Goal: Task Accomplishment & Management: Manage account settings

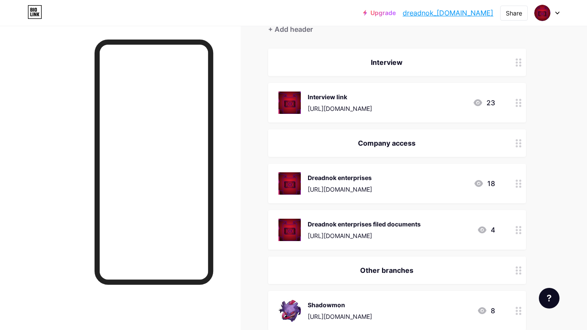
scroll to position [69, 0]
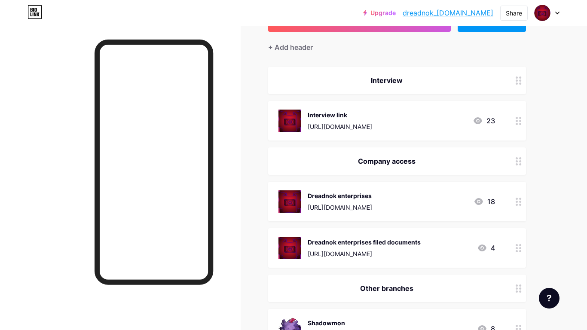
click at [519, 124] on icon at bounding box center [518, 121] width 6 height 8
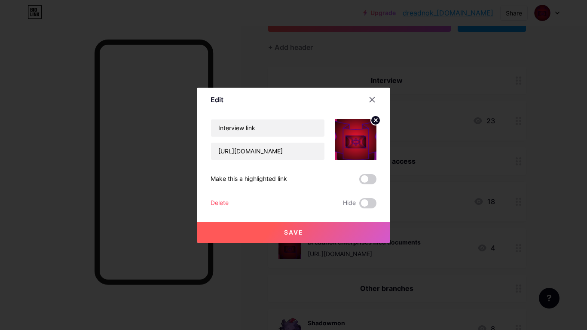
click at [364, 95] on div at bounding box center [377, 99] width 26 height 15
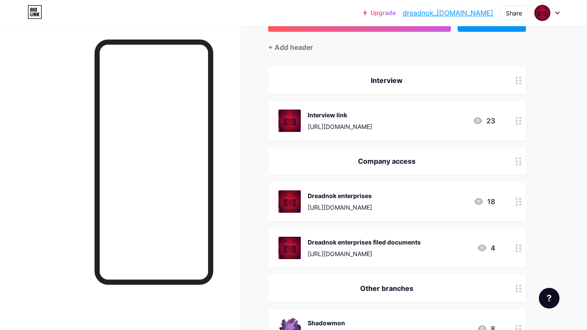
click at [513, 85] on div at bounding box center [518, 80] width 15 height 27
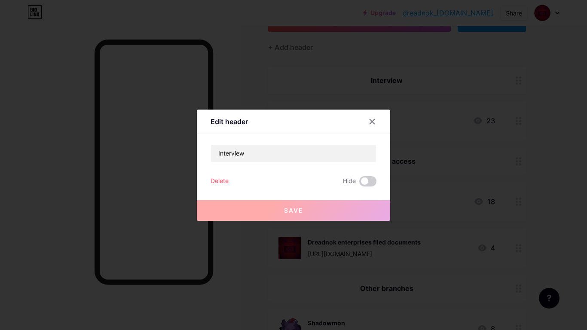
click at [220, 178] on div "Delete" at bounding box center [219, 181] width 18 height 10
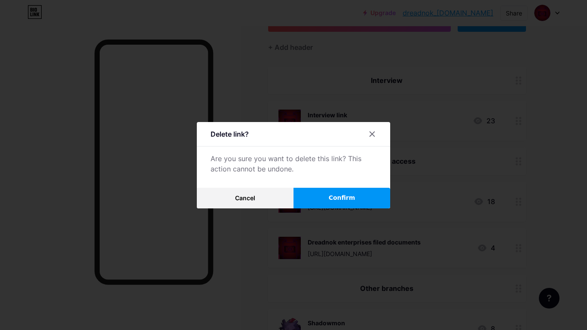
click at [326, 197] on button "Confirm" at bounding box center [341, 198] width 97 height 21
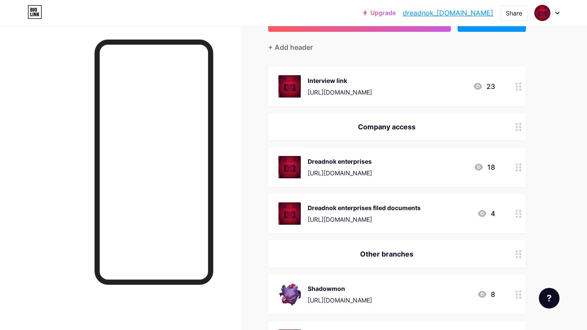
click at [515, 83] on circle at bounding box center [516, 83] width 2 height 2
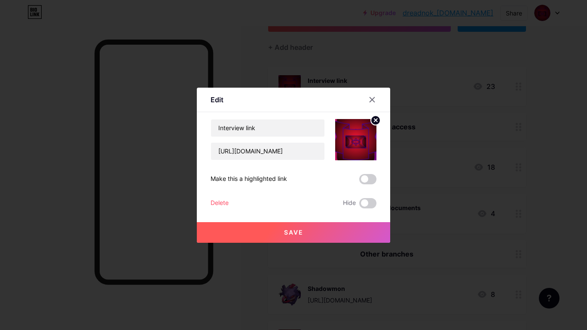
click at [209, 208] on div "Save" at bounding box center [293, 225] width 193 height 34
click at [210, 201] on div "Delete" at bounding box center [219, 203] width 18 height 10
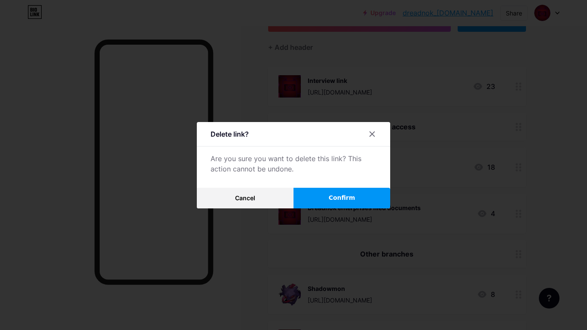
click at [335, 194] on span "Confirm" at bounding box center [342, 197] width 27 height 9
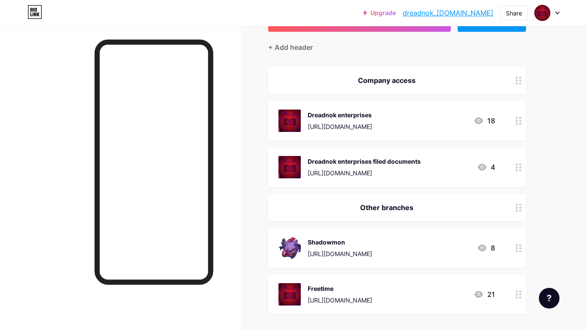
click at [512, 88] on div at bounding box center [518, 80] width 15 height 27
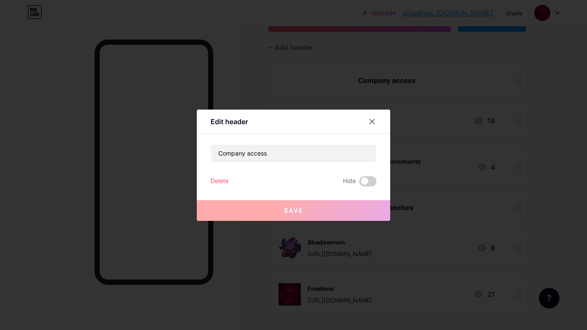
click at [221, 184] on div "Delete" at bounding box center [219, 181] width 18 height 10
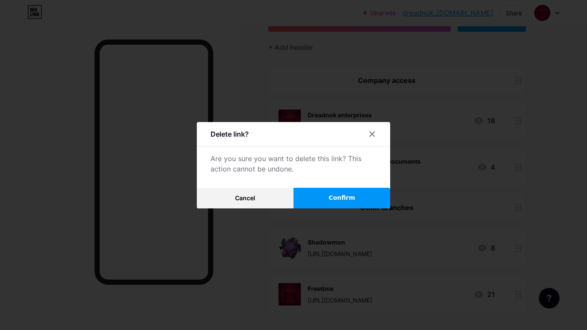
click at [334, 201] on span "Confirm" at bounding box center [342, 197] width 27 height 9
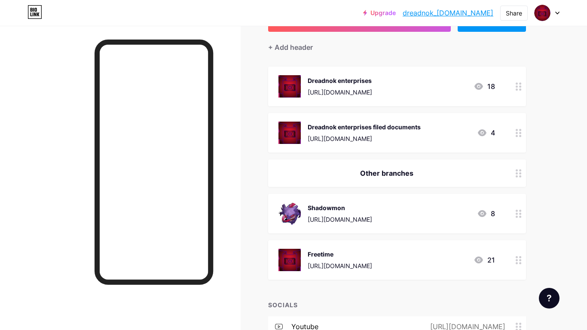
click at [514, 94] on div at bounding box center [518, 87] width 15 height 40
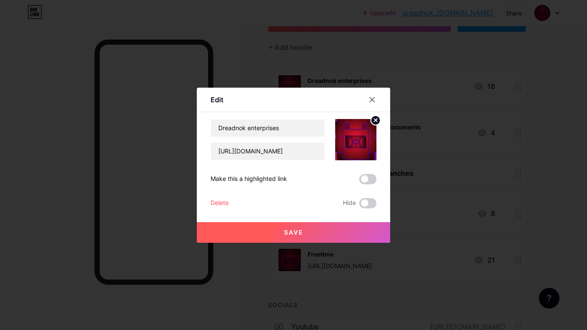
click at [229, 204] on div "Delete Hide" at bounding box center [293, 203] width 166 height 10
click at [221, 201] on div "Delete" at bounding box center [219, 203] width 18 height 10
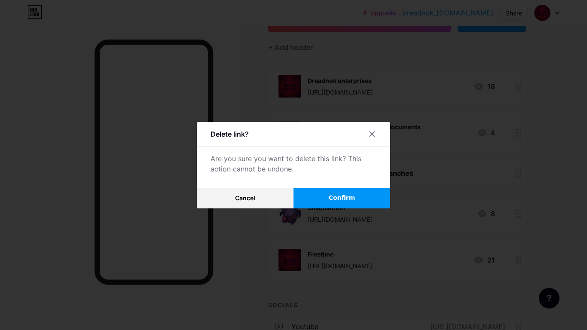
click at [358, 193] on button "Confirm" at bounding box center [341, 198] width 97 height 21
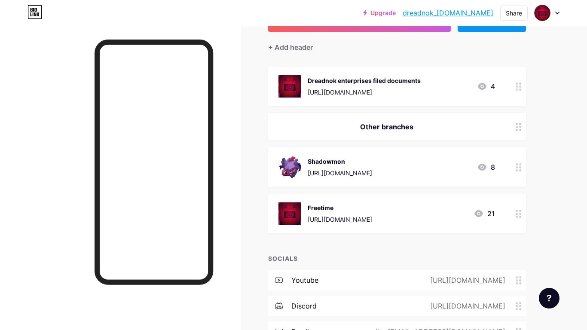
click at [514, 88] on div at bounding box center [518, 87] width 15 height 40
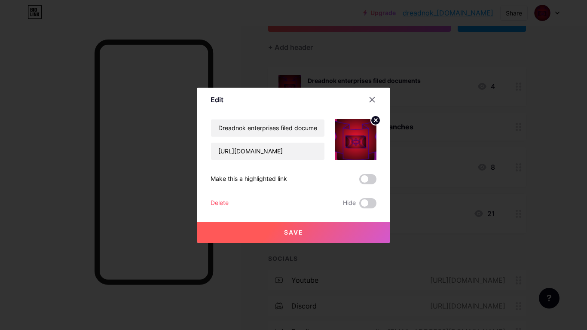
click at [221, 205] on div "Delete" at bounding box center [219, 203] width 18 height 10
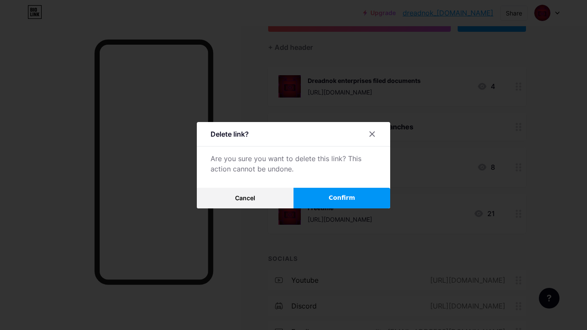
click at [334, 201] on span "Confirm" at bounding box center [342, 197] width 27 height 9
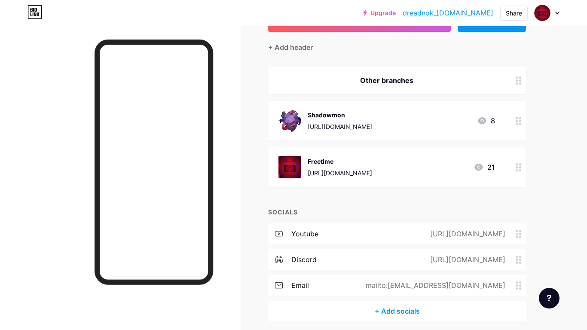
click at [517, 121] on icon at bounding box center [518, 121] width 6 height 8
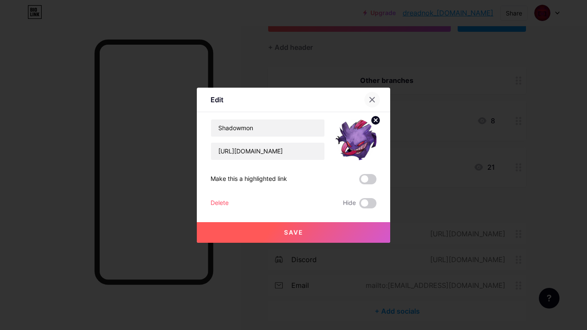
click at [374, 106] on div at bounding box center [371, 99] width 15 height 15
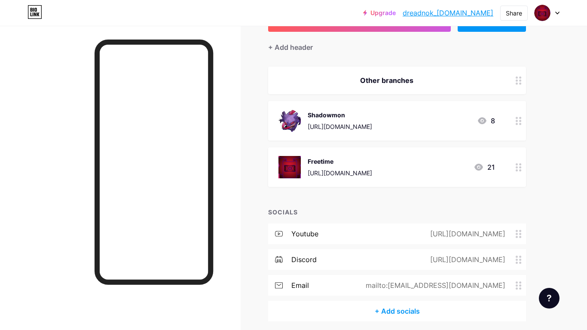
click at [514, 78] on div at bounding box center [518, 80] width 15 height 27
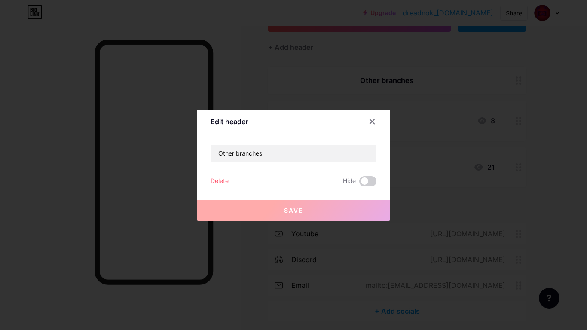
click at [215, 181] on div "Delete" at bounding box center [219, 181] width 18 height 10
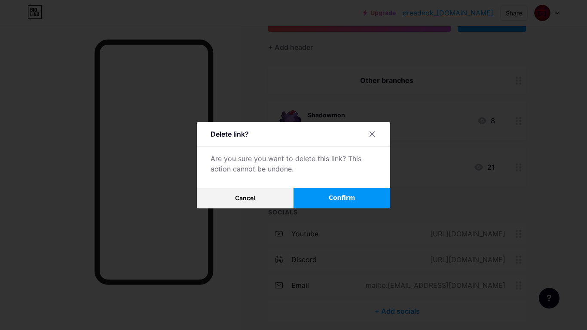
click at [350, 190] on button "Confirm" at bounding box center [341, 198] width 97 height 21
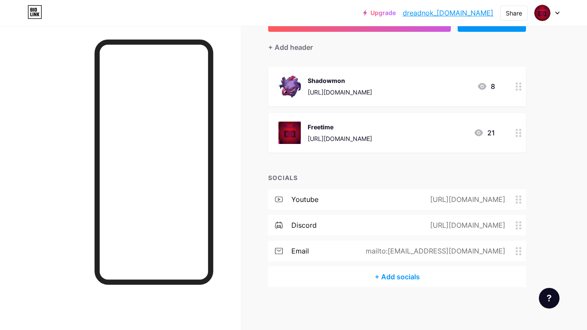
click at [514, 94] on div at bounding box center [518, 87] width 15 height 40
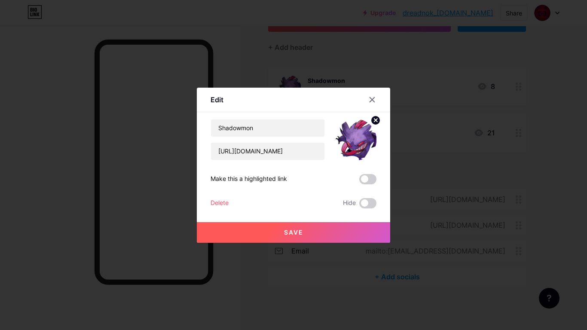
click at [218, 202] on div "Delete" at bounding box center [219, 203] width 18 height 10
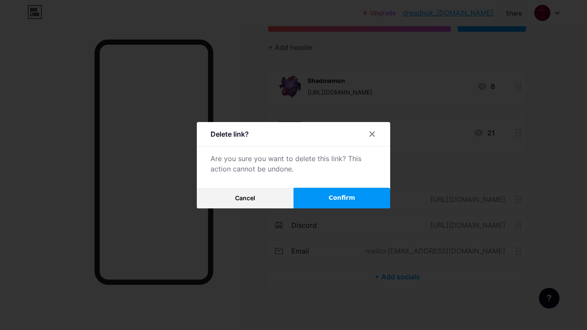
click at [322, 201] on button "Confirm" at bounding box center [341, 198] width 97 height 21
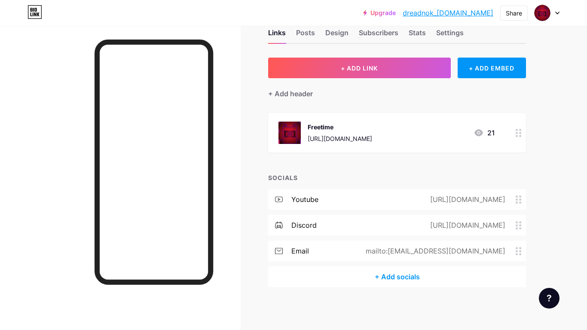
scroll to position [22, 0]
click at [512, 129] on div at bounding box center [518, 133] width 15 height 40
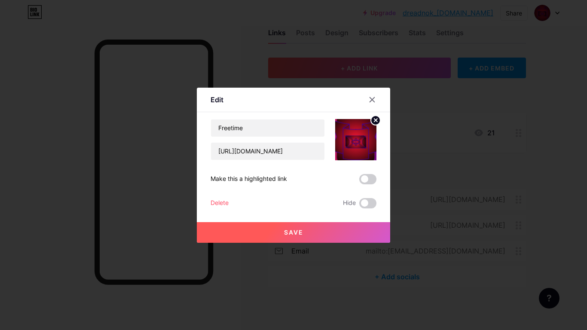
click at [213, 202] on div "Delete" at bounding box center [219, 203] width 18 height 10
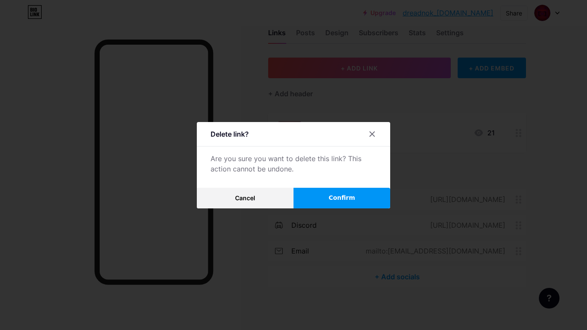
click at [325, 203] on button "Confirm" at bounding box center [341, 198] width 97 height 21
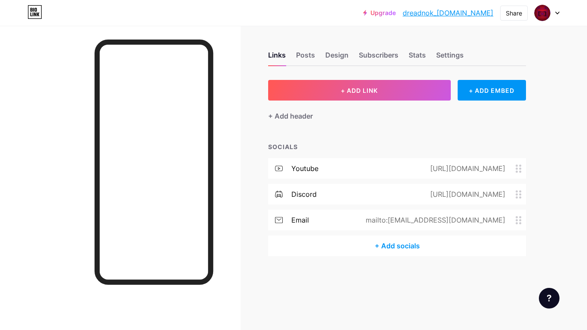
scroll to position [0, 0]
click at [381, 128] on div "+ ADD LINK + ADD EMBED + Add header SOCIALS youtube [URL][DOMAIN_NAME] discord …" at bounding box center [397, 168] width 258 height 176
click at [522, 171] on span at bounding box center [520, 168] width 10 height 8
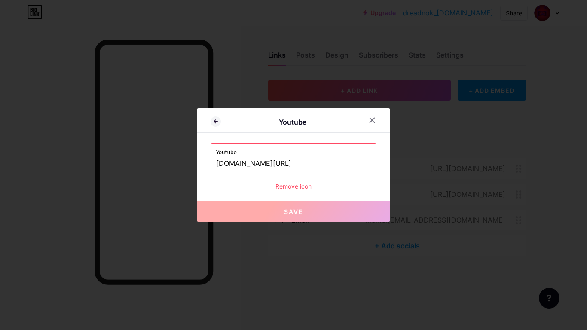
click at [352, 159] on input "[DOMAIN_NAME][URL]" at bounding box center [293, 163] width 155 height 15
click at [373, 123] on icon at bounding box center [371, 120] width 7 height 7
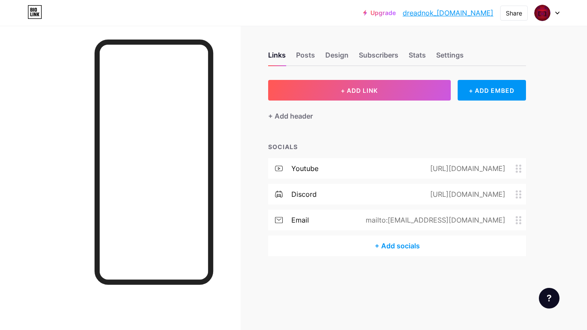
click at [514, 169] on div "[URL][DOMAIN_NAME]" at bounding box center [465, 168] width 99 height 10
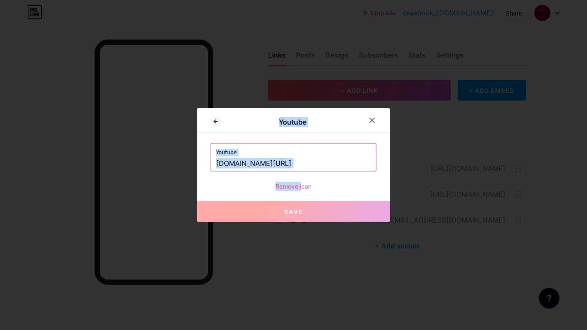
drag, startPoint x: 514, startPoint y: 169, endPoint x: 287, endPoint y: 186, distance: 227.4
click at [287, 186] on div "Youtube Youtube [DOMAIN_NAME][URL] Remove icon Save" at bounding box center [293, 165] width 587 height 330
click at [315, 188] on div "Remove icon" at bounding box center [293, 186] width 166 height 9
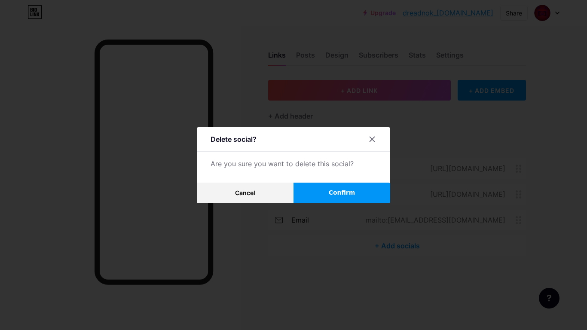
click at [319, 189] on button "Confirm" at bounding box center [341, 193] width 97 height 21
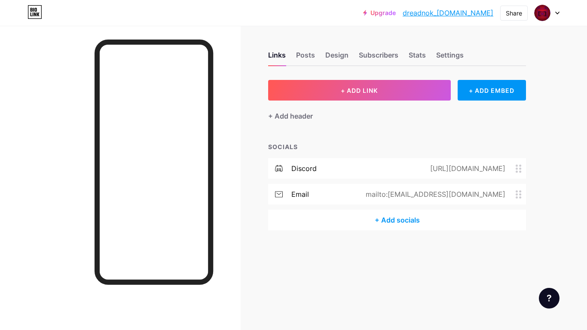
click at [516, 172] on icon at bounding box center [518, 168] width 6 height 8
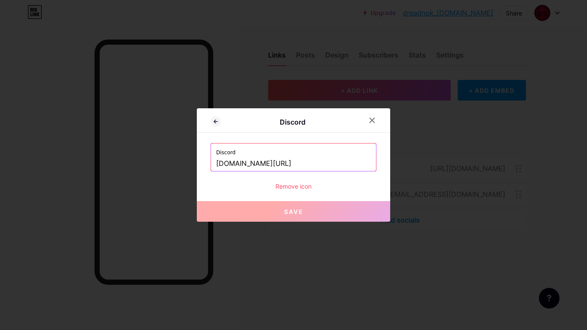
click at [299, 189] on div "Remove icon" at bounding box center [293, 186] width 166 height 9
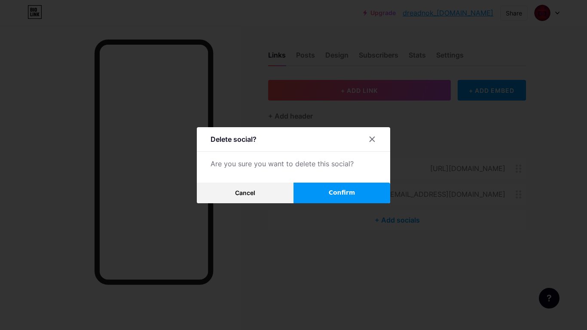
click at [301, 190] on button "Confirm" at bounding box center [341, 193] width 97 height 21
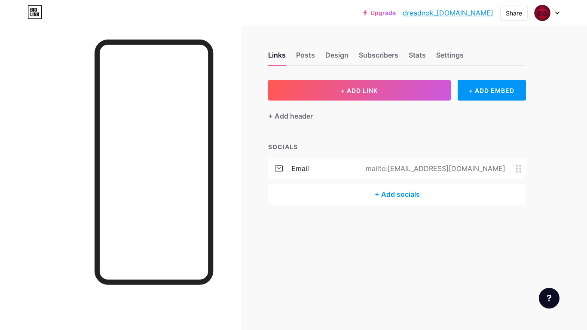
click at [389, 133] on div "+ ADD LINK + ADD EMBED + Add header SOCIALS email mailto:[EMAIL_ADDRESS][DOMAIN…" at bounding box center [397, 142] width 258 height 125
click at [301, 58] on div "Posts" at bounding box center [305, 57] width 19 height 15
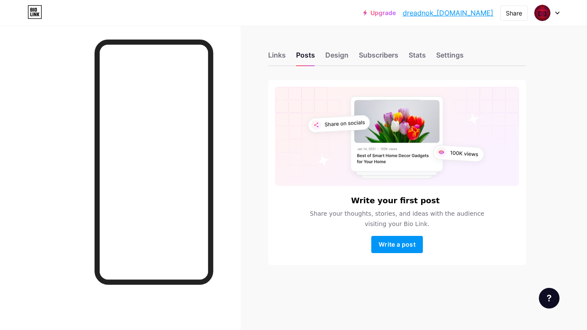
click at [321, 58] on div "Links Posts Design Subscribers Stats Settings" at bounding box center [397, 51] width 258 height 30
click at [344, 61] on div "Design" at bounding box center [336, 57] width 23 height 15
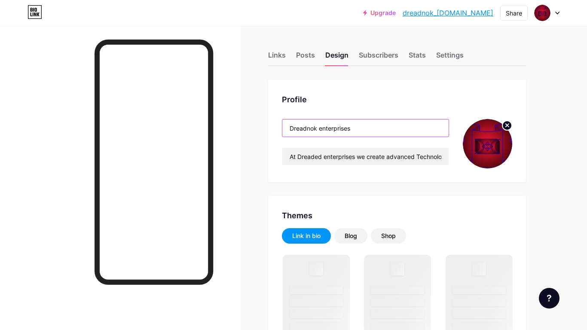
click at [377, 126] on input "Dreadnok enterprises" at bounding box center [365, 127] width 166 height 17
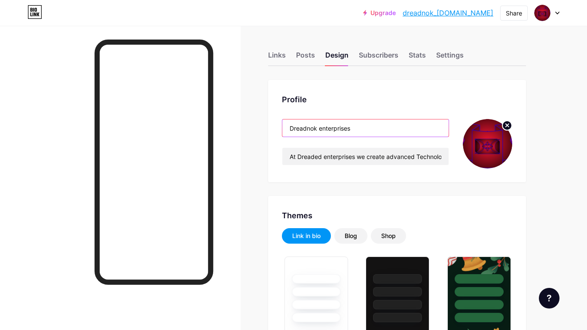
type input "#3f0a80"
type input "#a969f7"
click at [377, 126] on input "Dreadnok enterprises" at bounding box center [365, 127] width 166 height 17
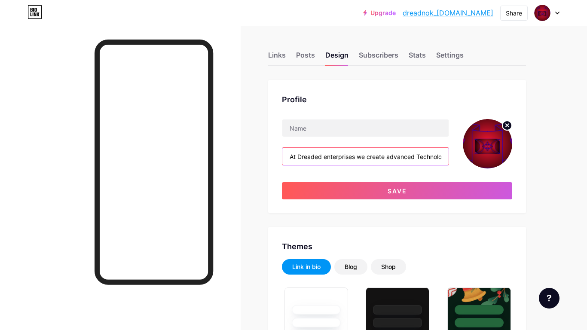
click at [382, 157] on input "At Dreaded enterprises we create advanced Technology and genetic mutations in t…" at bounding box center [365, 156] width 166 height 17
click at [504, 122] on circle at bounding box center [506, 125] width 9 height 9
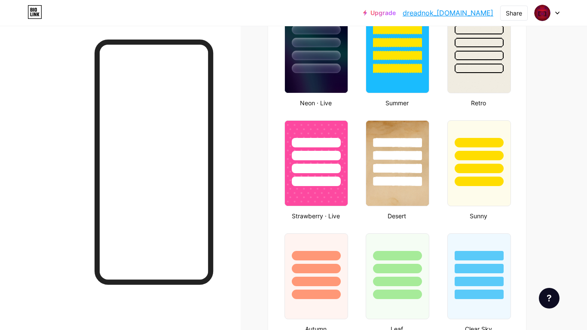
scroll to position [618, 0]
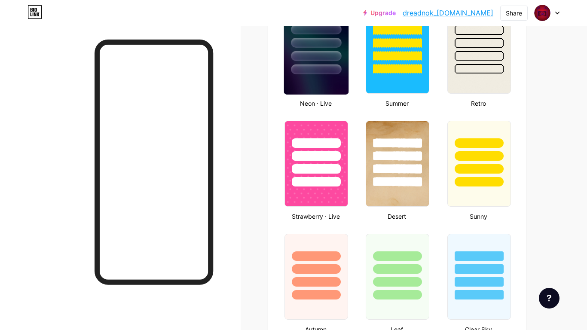
click at [318, 45] on div at bounding box center [316, 43] width 50 height 10
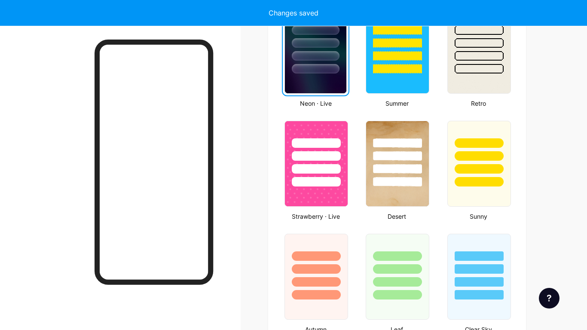
click at [274, 112] on div "Themes Link in bio Blog Shop Basics Carbon Christmas Pride Glitch Winter · Live…" at bounding box center [397, 90] width 258 height 965
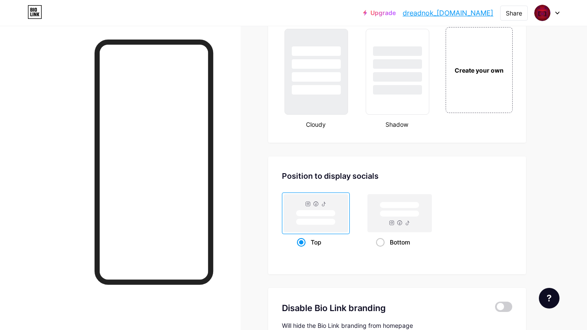
scroll to position [1048, 0]
click at [396, 229] on rect at bounding box center [400, 214] width 64 height 38
click at [381, 251] on input "Bottom" at bounding box center [379, 254] width 6 height 6
radio input "true"
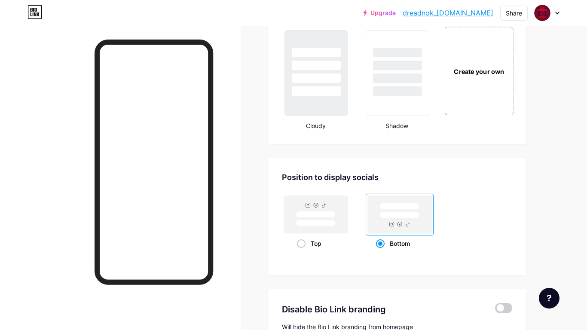
click at [497, 77] on div "Create your own" at bounding box center [478, 71] width 69 height 88
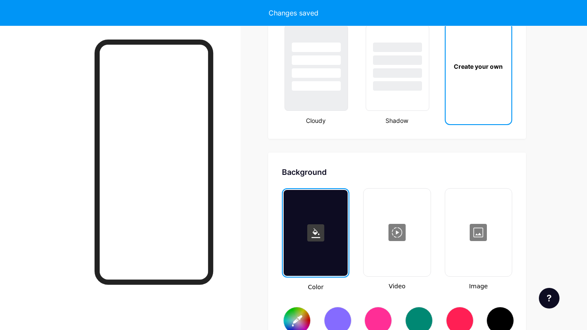
type input "#ffffff"
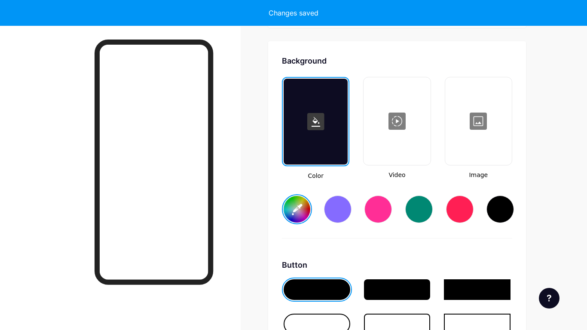
scroll to position [1171, 0]
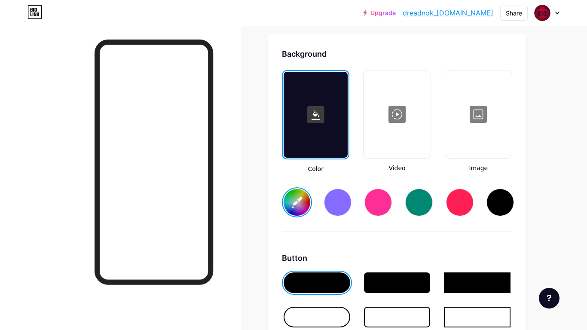
click at [480, 112] on div at bounding box center [478, 114] width 65 height 86
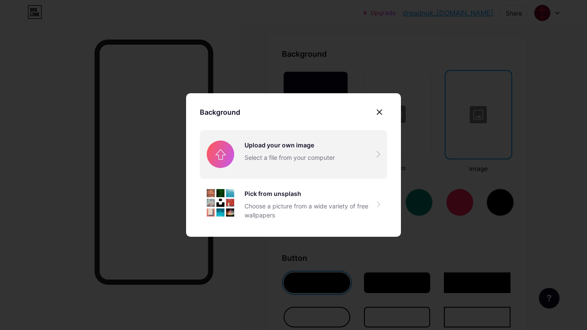
click at [276, 148] on input "file" at bounding box center [293, 154] width 187 height 48
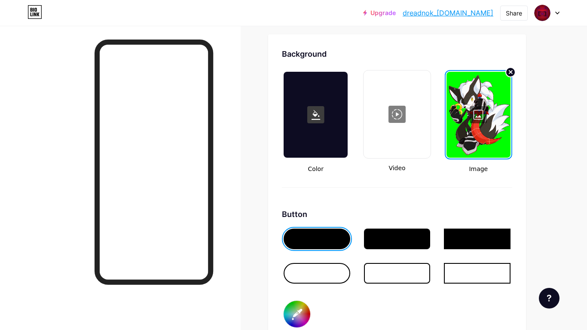
click at [469, 292] on div at bounding box center [397, 261] width 230 height 69
click at [459, 195] on div "Background Color Video Image Button #000000 Font Inter Poppins EB Garamond TEKO…" at bounding box center [397, 280] width 230 height 465
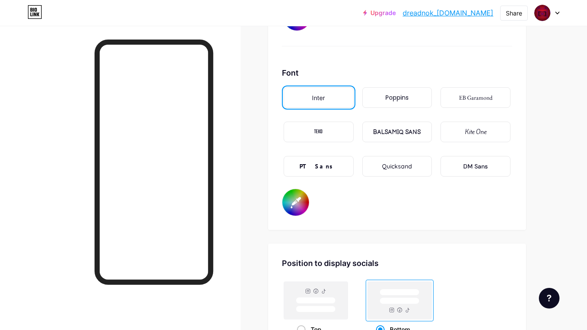
scroll to position [1480, 0]
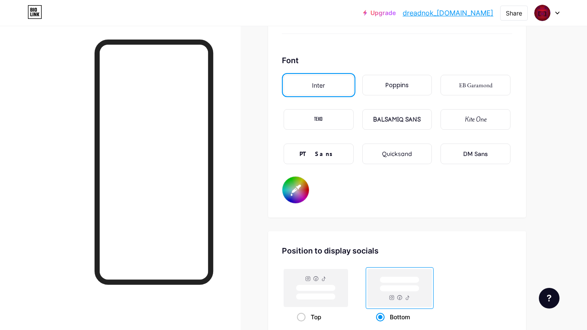
click at [473, 113] on div "Kite One" at bounding box center [475, 119] width 70 height 21
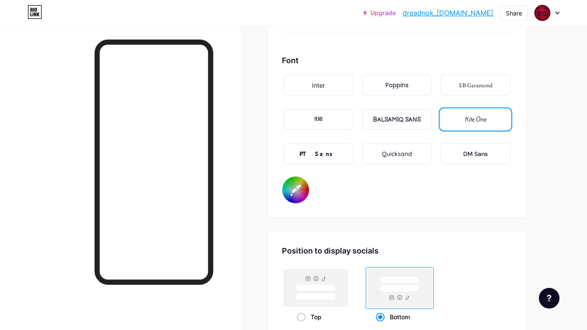
click at [304, 184] on input "#000000" at bounding box center [295, 189] width 27 height 27
type input "#ff0000"
click at [479, 183] on div "Font Inter Poppins EB Garamond TEKO BALSAMIQ SANS Kite One PT Sans Quicksand DM…" at bounding box center [397, 129] width 230 height 149
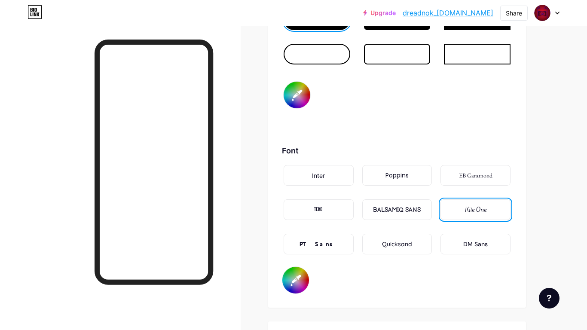
scroll to position [1394, 0]
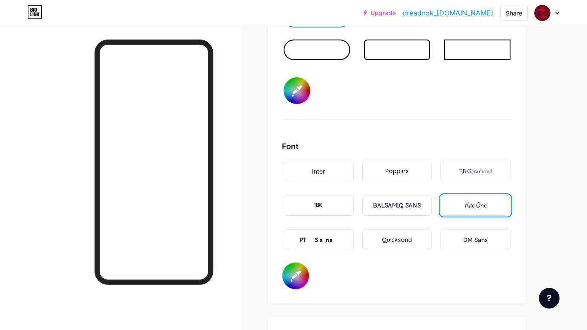
click at [406, 201] on div "BALSAMIQ SANS" at bounding box center [397, 205] width 48 height 9
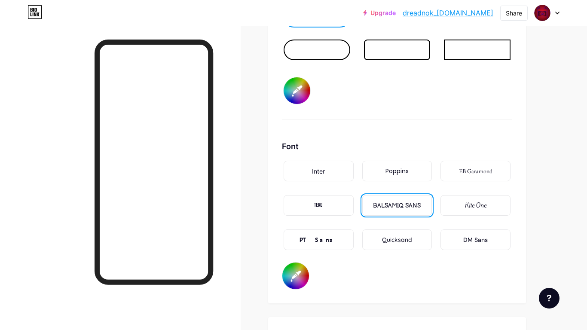
click at [322, 242] on div "PT Sans" at bounding box center [318, 239] width 38 height 9
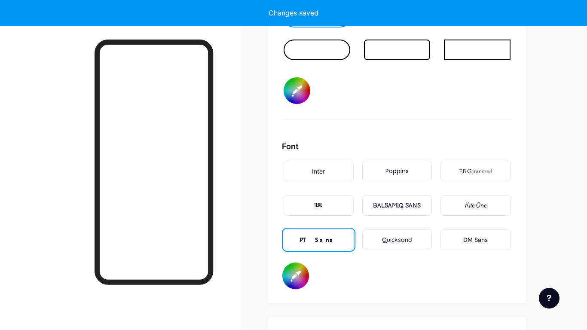
click at [372, 273] on div "Font Inter Poppins EB Garamond TEKO BALSAMIQ SANS Kite One PT Sans Quicksand DM…" at bounding box center [397, 214] width 230 height 149
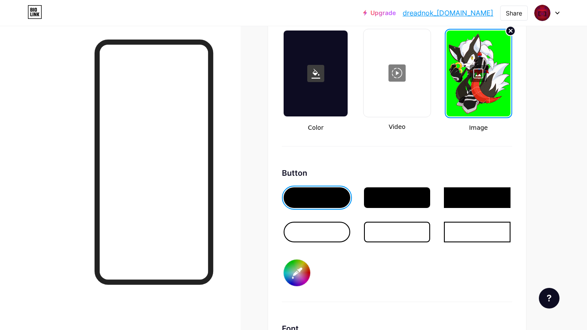
scroll to position [1188, 0]
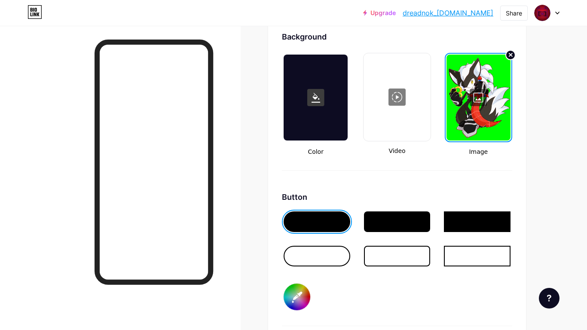
click at [384, 223] on div at bounding box center [397, 221] width 67 height 21
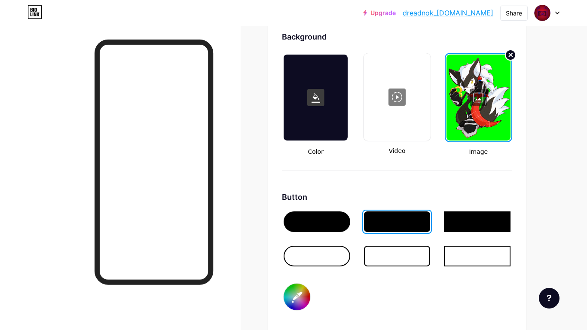
click at [507, 56] on circle at bounding box center [510, 55] width 10 height 10
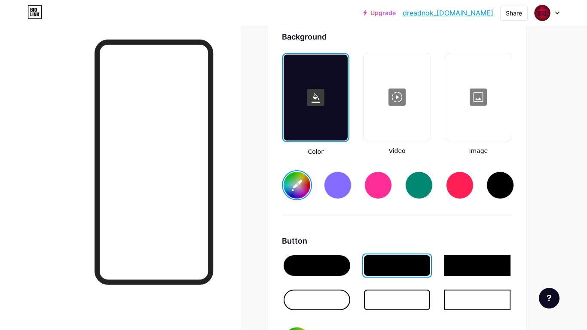
click at [494, 188] on div at bounding box center [499, 184] width 27 height 27
type input "#000000"
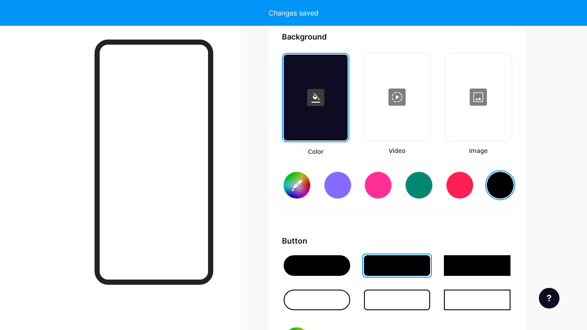
click at [477, 97] on div at bounding box center [478, 97] width 65 height 86
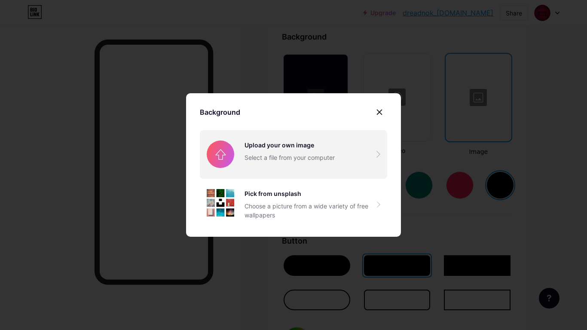
click at [325, 163] on input "file" at bounding box center [293, 154] width 187 height 48
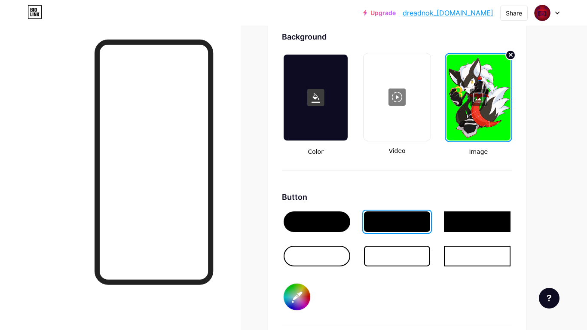
click at [345, 175] on div "Background Color Video Image Button #000000 Font Inter Poppins EB Garamond TEKO…" at bounding box center [397, 263] width 230 height 465
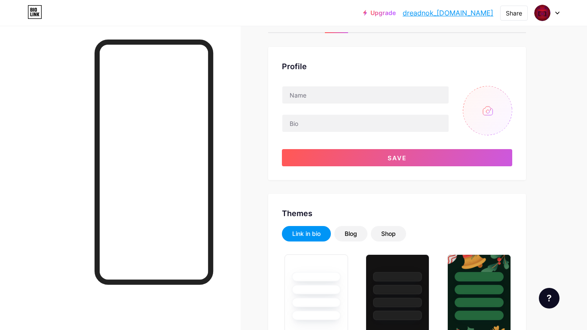
scroll to position [0, 0]
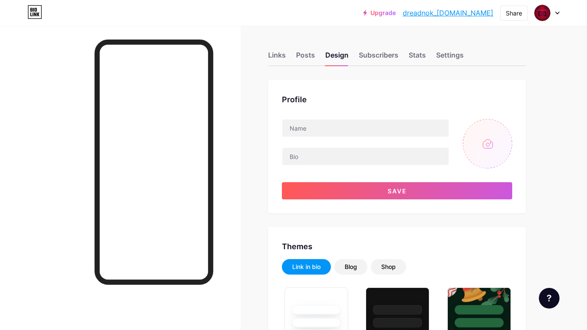
click at [489, 131] on input "file" at bounding box center [486, 143] width 49 height 49
type input "C:\fakepath\Shifting.jpeg"
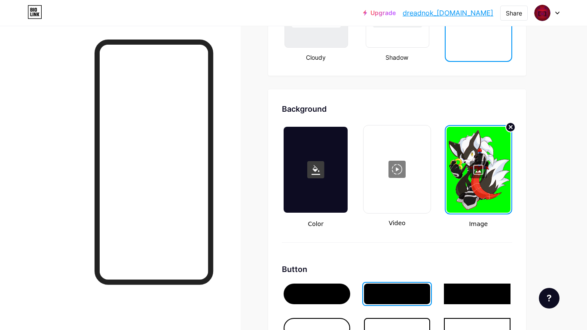
scroll to position [1117, 0]
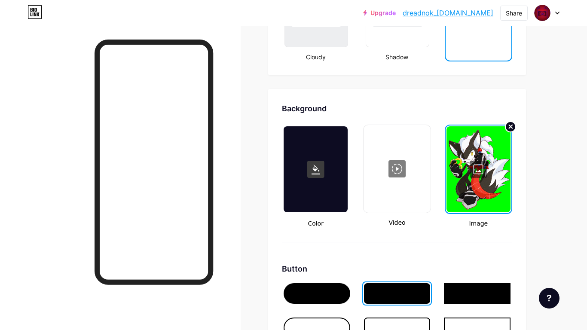
click at [507, 125] on circle at bounding box center [510, 127] width 10 height 10
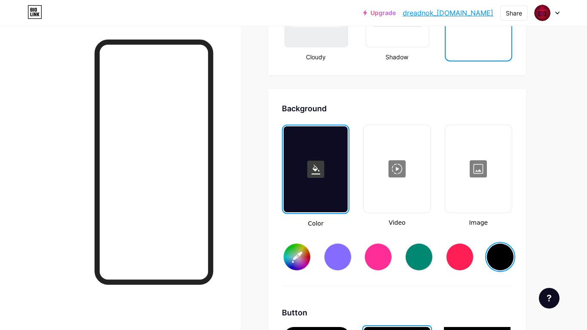
click at [399, 167] on div at bounding box center [396, 169] width 65 height 86
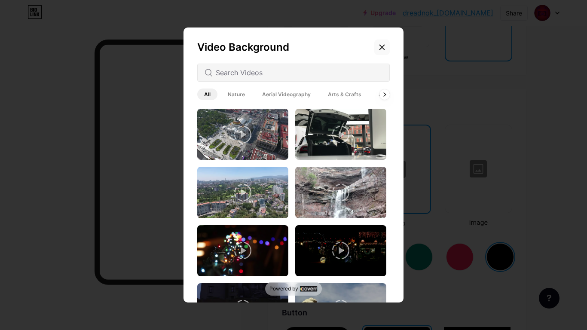
click at [383, 43] on div at bounding box center [381, 47] width 15 height 15
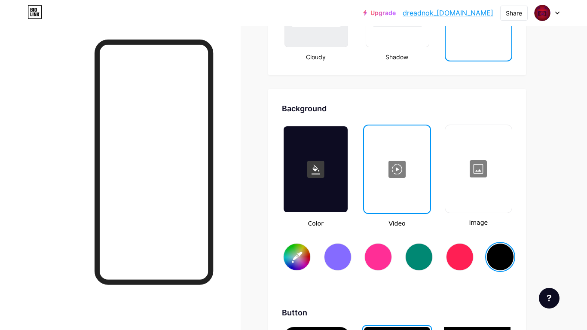
click at [486, 152] on div at bounding box center [478, 169] width 65 height 86
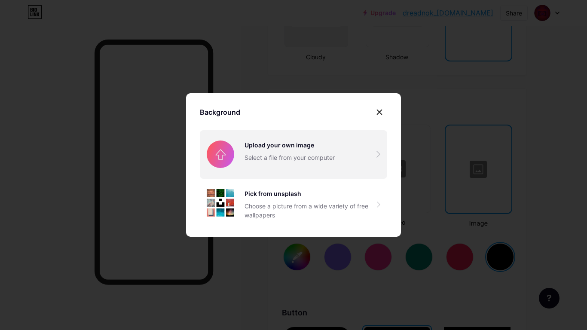
click at [281, 143] on input "file" at bounding box center [293, 154] width 187 height 48
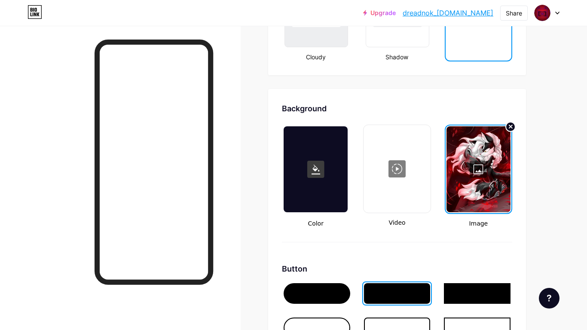
click at [420, 107] on div "Background" at bounding box center [397, 109] width 230 height 12
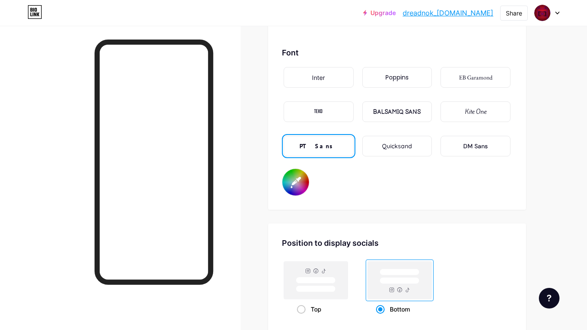
scroll to position [1512, 0]
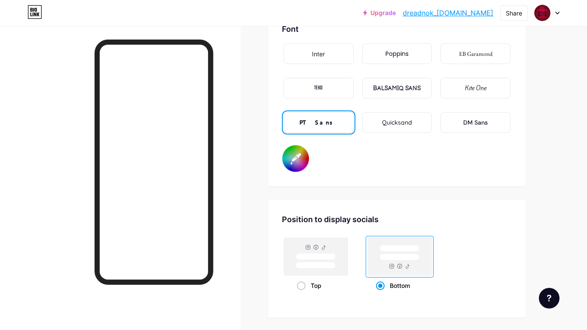
click at [299, 163] on input "#ff0000" at bounding box center [295, 158] width 27 height 27
type input "#ff0000"
click at [413, 165] on div "Font Inter Poppins EB Garamond TEKO BALSAMIQ SANS Kite One PT Sans Quicksand DM…" at bounding box center [397, 97] width 230 height 149
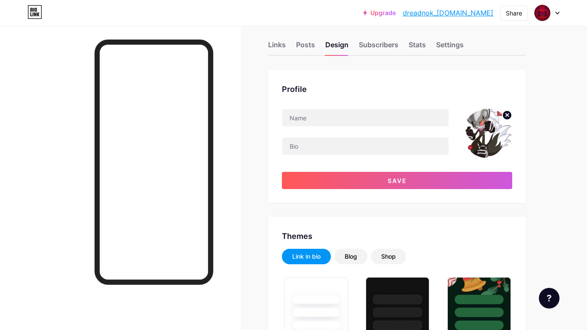
scroll to position [0, 0]
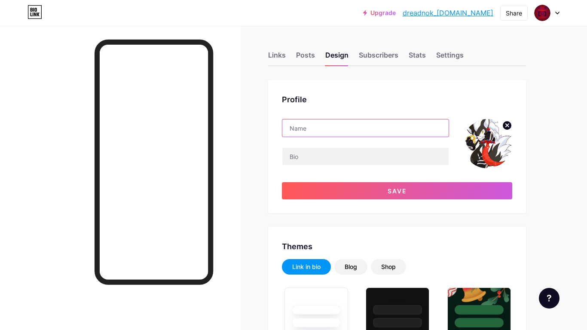
click at [312, 133] on input "text" at bounding box center [365, 127] width 166 height 17
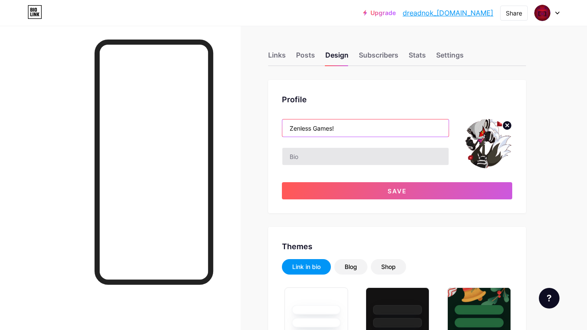
type input "Zenless Games!"
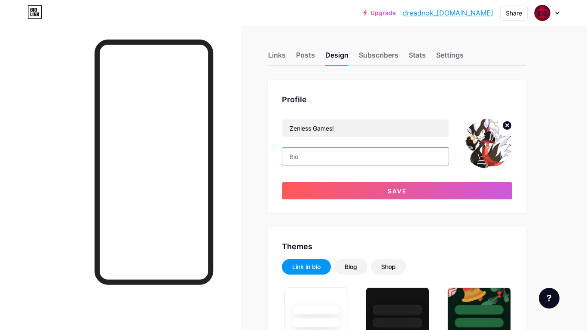
click at [287, 159] on input "text" at bounding box center [365, 156] width 166 height 17
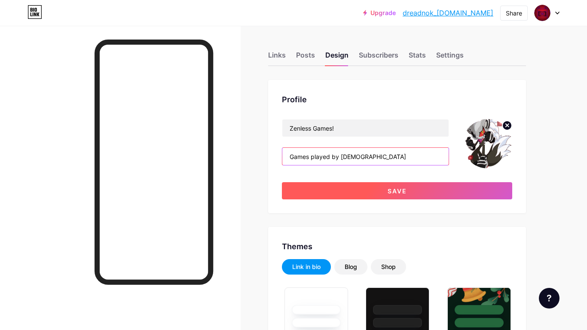
type input "Games played by [DEMOGRAPHIC_DATA]"
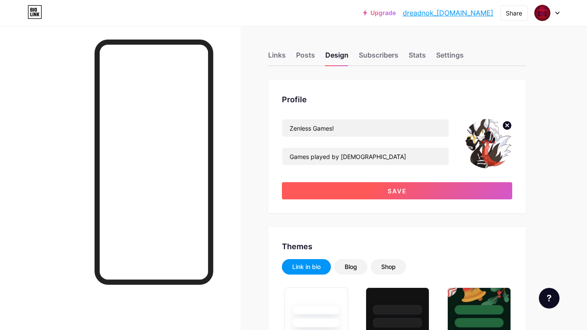
click at [351, 194] on button "Save" at bounding box center [397, 190] width 230 height 17
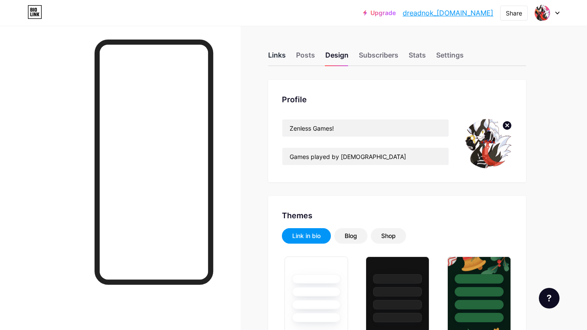
click at [279, 56] on div "Links" at bounding box center [277, 57] width 18 height 15
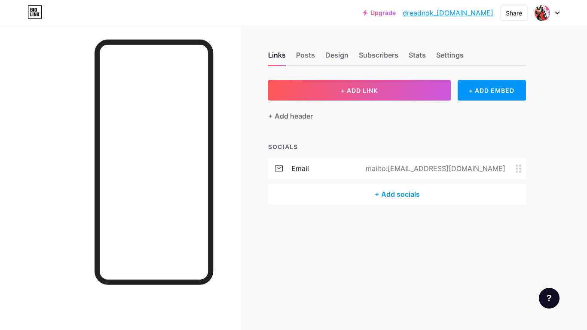
click at [554, 12] on div at bounding box center [546, 12] width 25 height 15
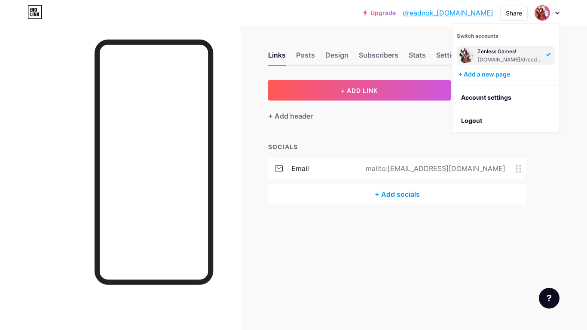
click at [586, 49] on div "Upgrade dreadnok_enterp... dreadnok_[DOMAIN_NAME] Share Switch accounts Zenless…" at bounding box center [293, 165] width 587 height 330
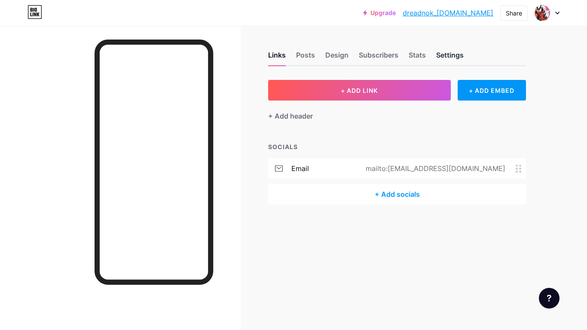
click at [444, 54] on div "Settings" at bounding box center [449, 57] width 27 height 15
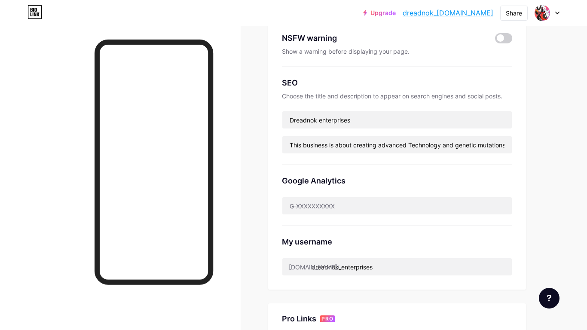
scroll to position [137, 0]
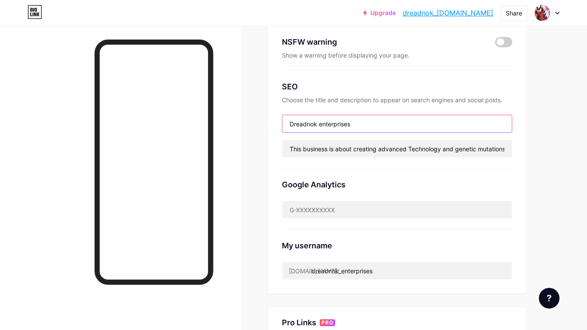
click at [365, 129] on input "Dreadnok enterprises" at bounding box center [396, 123] width 229 height 17
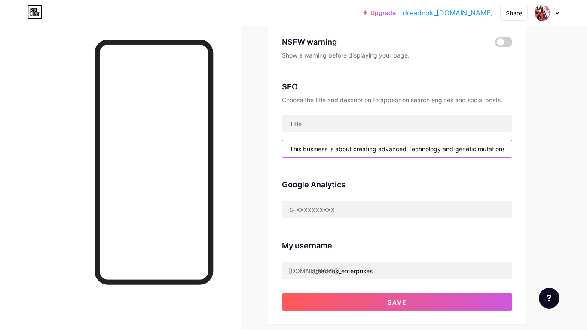
click at [343, 153] on input "This business is about creating advanced Technology and genetic mutations in th…" at bounding box center [396, 148] width 229 height 17
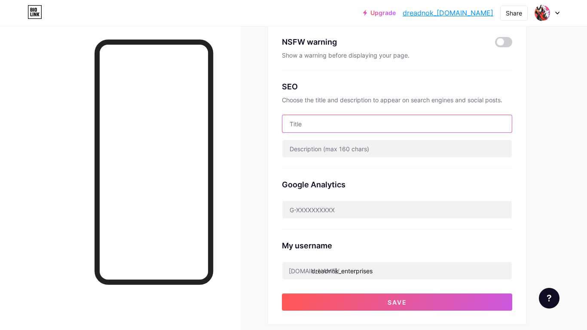
click at [328, 128] on input "text" at bounding box center [396, 123] width 229 height 17
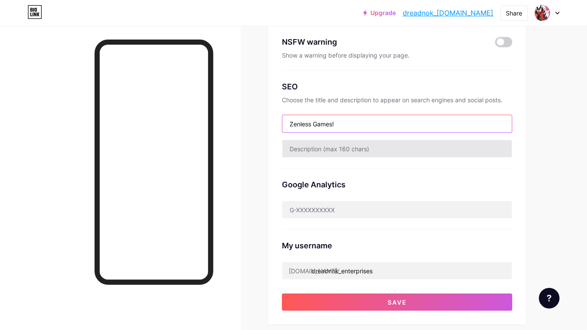
type input "Zenless Games!"
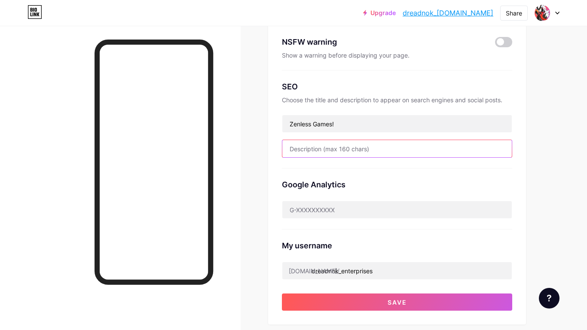
click at [375, 157] on input "text" at bounding box center [396, 148] width 229 height 17
type input "Games played by [DEMOGRAPHIC_DATA]"
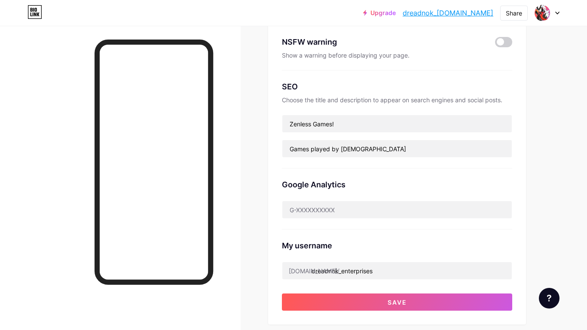
click at [396, 179] on div "Google Analytics" at bounding box center [397, 185] width 230 height 12
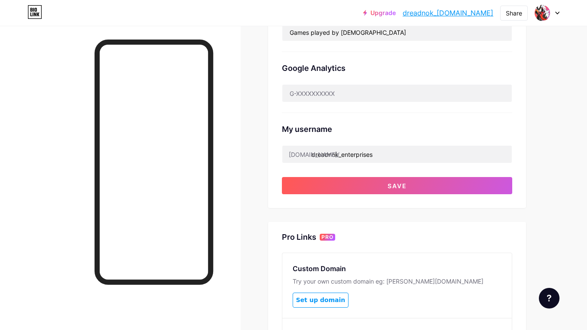
scroll to position [258, 0]
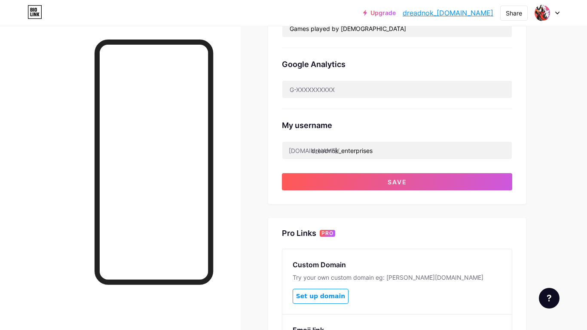
click at [389, 159] on div "Preferred link This is an aesthetic choice. Both links are usable. [DOMAIN_NAME…" at bounding box center [397, 12] width 230 height 358
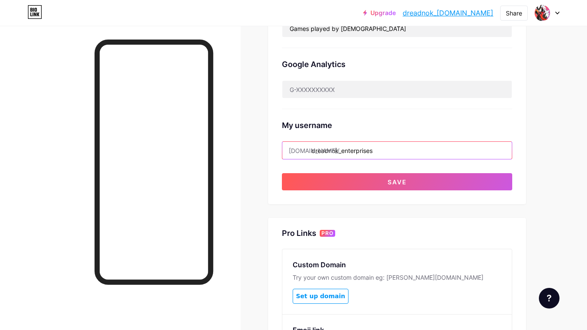
click at [384, 152] on input "dreadnok_enterprises" at bounding box center [396, 150] width 229 height 17
type input "d"
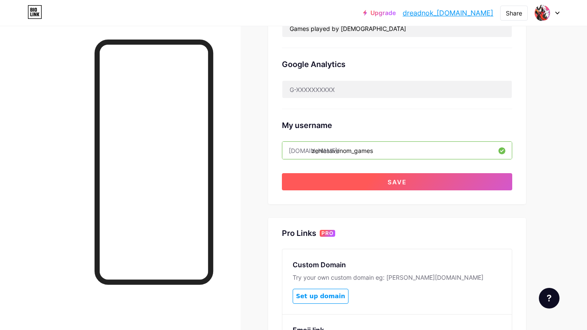
type input "zenlessvenom_games"
click at [384, 180] on button "Save" at bounding box center [397, 181] width 230 height 17
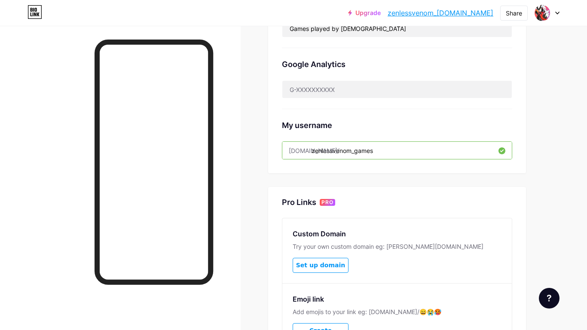
click at [408, 131] on div "My username" at bounding box center [397, 125] width 230 height 12
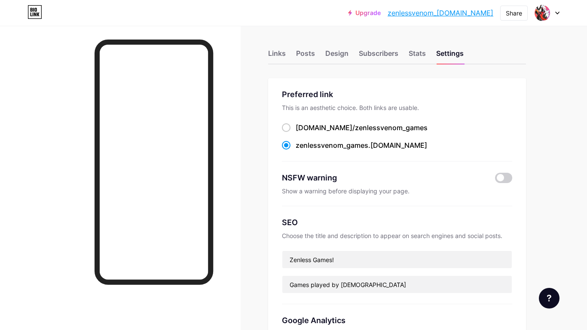
scroll to position [0, 0]
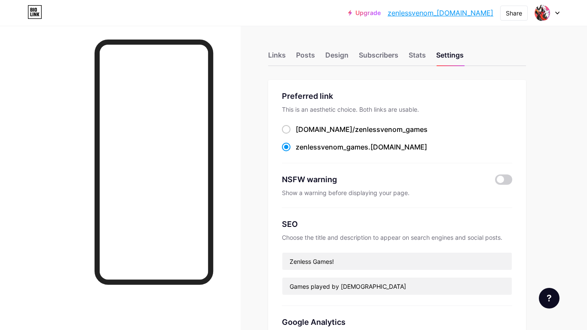
click at [396, 128] on div "[DOMAIN_NAME]/ zenlessvenom_games" at bounding box center [397, 129] width 230 height 11
click at [298, 131] on div "[DOMAIN_NAME]/ zenlessvenom_games" at bounding box center [361, 129] width 132 height 10
click at [298, 134] on input "[DOMAIN_NAME]/ zenlessvenom_games" at bounding box center [298, 137] width 6 height 6
radio input "true"
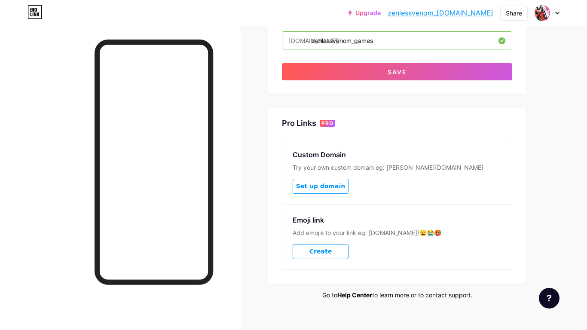
scroll to position [380, 0]
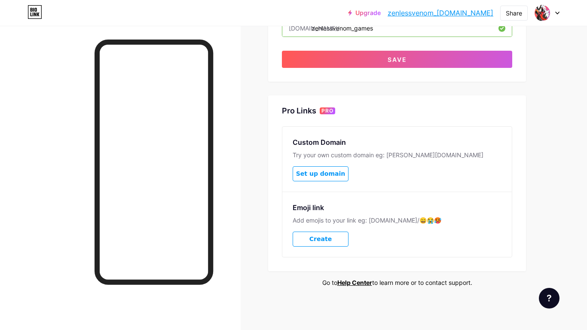
click at [327, 179] on button "Set up domain" at bounding box center [320, 173] width 56 height 15
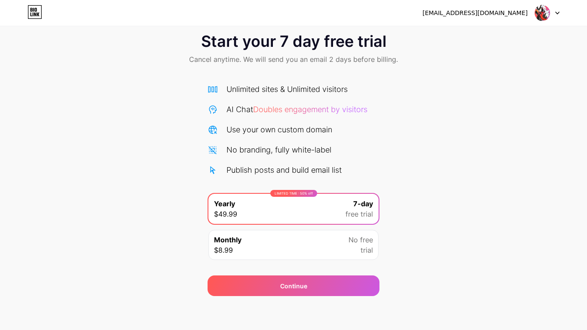
scroll to position [16, 0]
click at [33, 6] on icon at bounding box center [34, 12] width 15 height 14
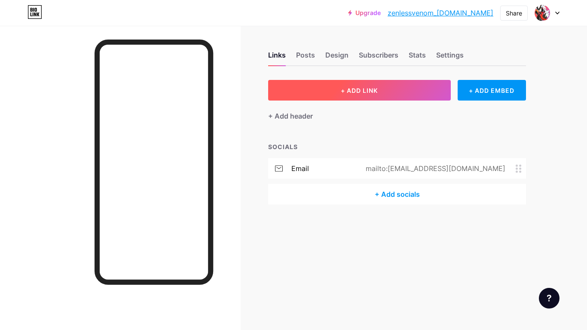
click at [400, 91] on button "+ ADD LINK" at bounding box center [359, 90] width 183 height 21
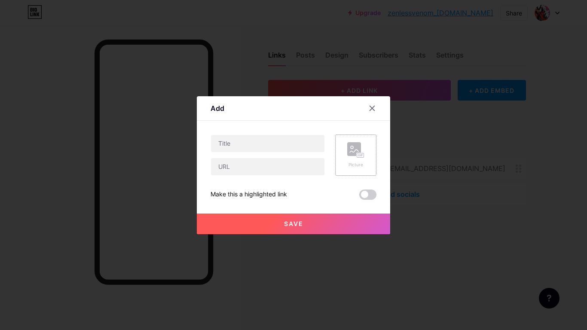
click at [359, 154] on rect at bounding box center [360, 155] width 7 height 4
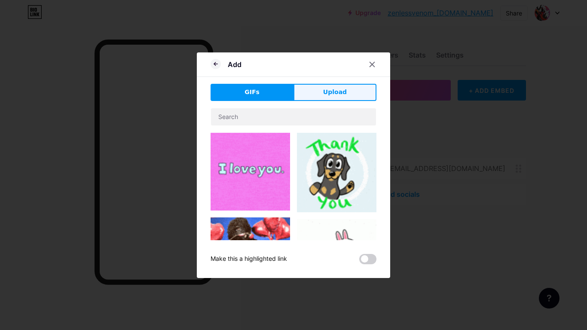
click at [339, 94] on span "Upload" at bounding box center [335, 92] width 24 height 9
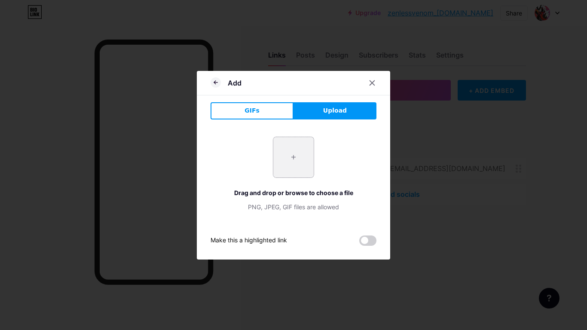
click at [300, 151] on input "file" at bounding box center [293, 157] width 40 height 40
click at [305, 157] on input "file" at bounding box center [293, 157] width 40 height 40
type input "C:\fakepath\images.jpeg"
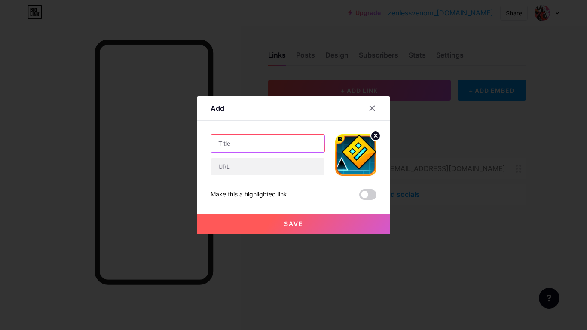
click at [263, 142] on input "text" at bounding box center [267, 143] width 113 height 17
type input "Geometry Dash"
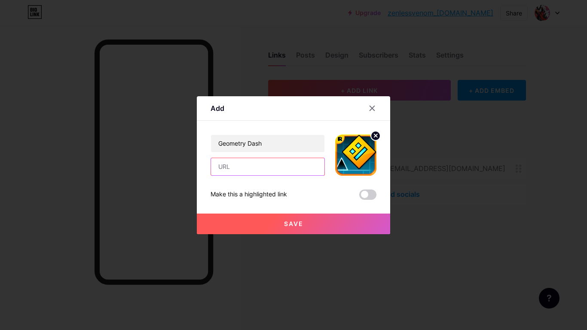
click at [245, 170] on input "text" at bounding box center [267, 166] width 113 height 17
paste input "[URL][DOMAIN_NAME]"
type input "[URL][DOMAIN_NAME]"
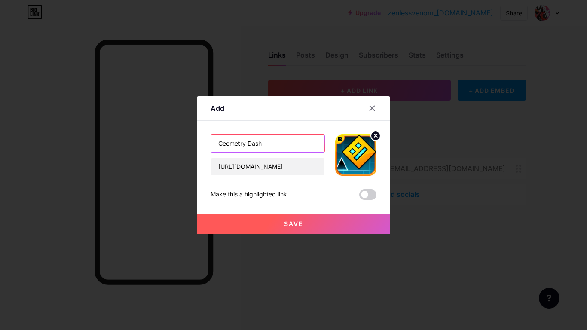
click at [275, 143] on input "Geometry Dash" at bounding box center [267, 143] width 113 height 17
type input "Geometry Dash V1"
click at [266, 214] on button "Save" at bounding box center [293, 223] width 193 height 21
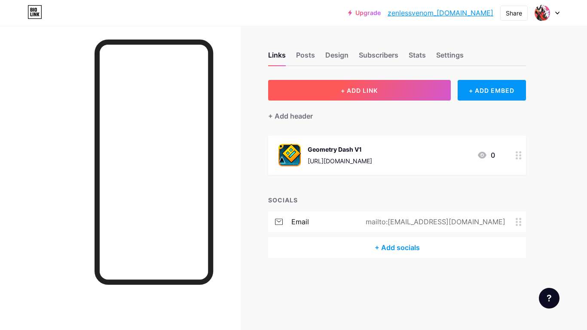
click at [405, 97] on button "+ ADD LINK" at bounding box center [359, 90] width 183 height 21
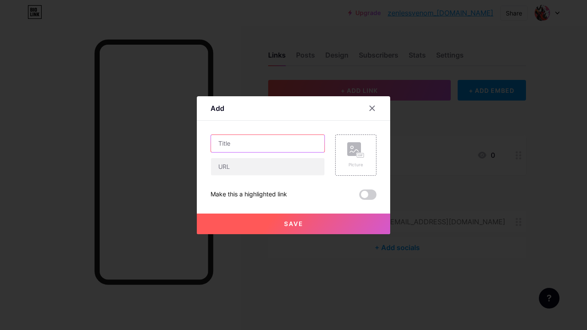
click at [253, 148] on input "text" at bounding box center [267, 143] width 113 height 17
type input "Geometry Dash V2"
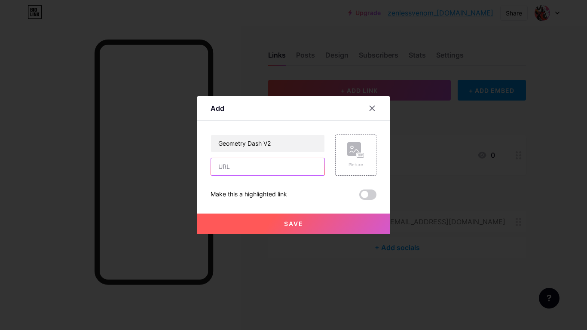
click at [222, 164] on input "text" at bounding box center [267, 166] width 113 height 17
paste input "[URL][DOMAIN_NAME]"
type input "[URL][DOMAIN_NAME]"
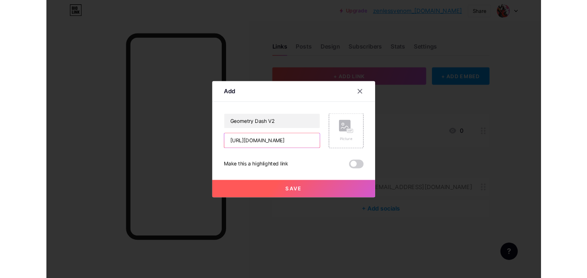
scroll to position [0, 59]
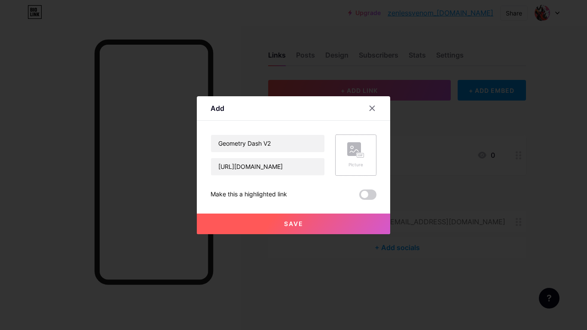
click at [344, 165] on div "Picture" at bounding box center [355, 154] width 41 height 41
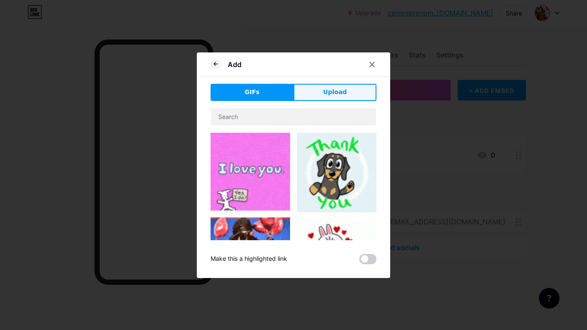
click at [323, 93] on button "Upload" at bounding box center [334, 92] width 83 height 17
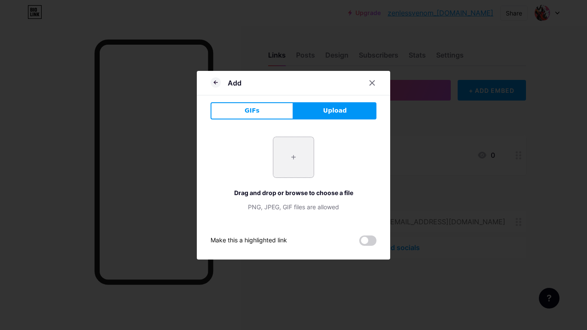
click at [293, 150] on input "file" at bounding box center [293, 157] width 40 height 40
type input "C:\fakepath\images.jpeg"
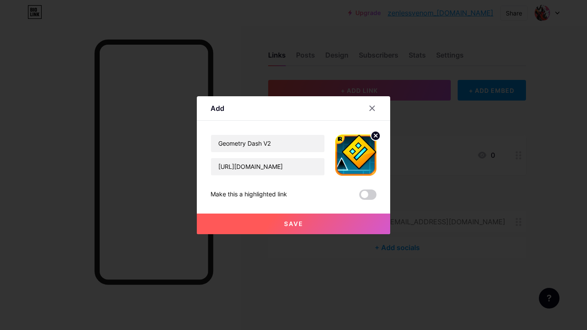
click at [294, 227] on button "Save" at bounding box center [293, 223] width 193 height 21
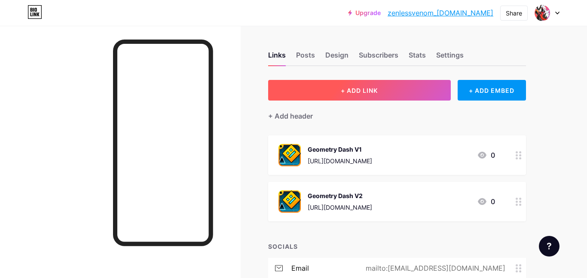
click at [414, 89] on button "+ ADD LINK" at bounding box center [359, 90] width 183 height 21
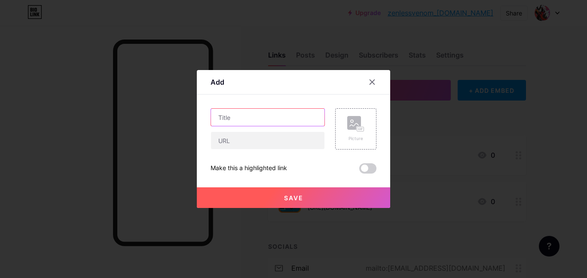
click at [298, 113] on input "text" at bounding box center [267, 117] width 113 height 17
type input "Geometry Dash V3"
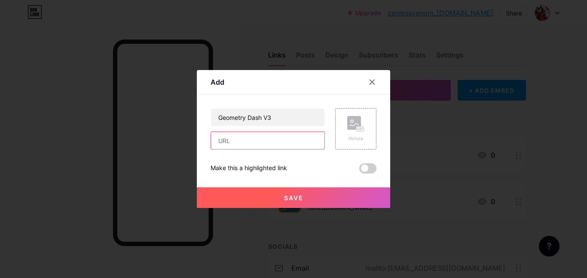
click at [275, 143] on input "text" at bounding box center [267, 140] width 113 height 17
paste input "[URL][DOMAIN_NAME]"
type input "[URL][DOMAIN_NAME]"
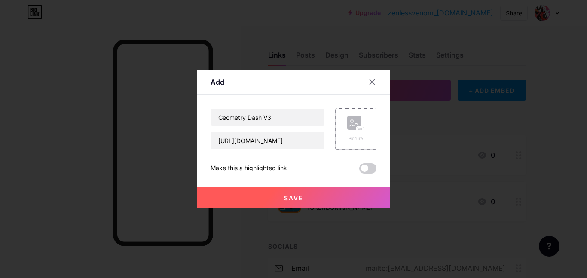
click at [359, 121] on rect at bounding box center [354, 123] width 14 height 14
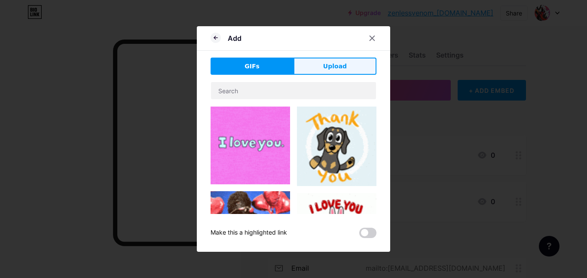
click at [348, 60] on button "Upload" at bounding box center [334, 66] width 83 height 17
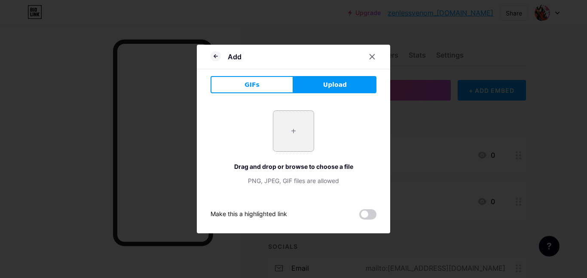
click at [294, 139] on input "file" at bounding box center [293, 131] width 40 height 40
type input "C:\fakepath\download (1).jpeg"
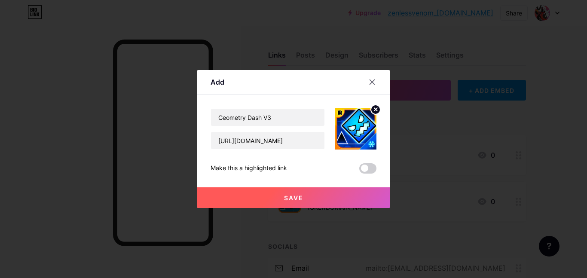
click at [319, 198] on button "Save" at bounding box center [293, 197] width 193 height 21
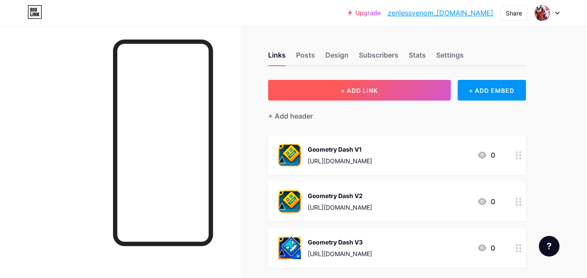
click at [362, 95] on button "+ ADD LINK" at bounding box center [359, 90] width 183 height 21
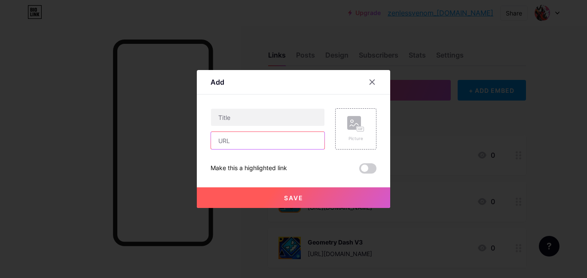
click at [269, 139] on input "text" at bounding box center [267, 140] width 113 height 17
paste input "[URL][DOMAIN_NAME]"
type input "[URL][DOMAIN_NAME]"
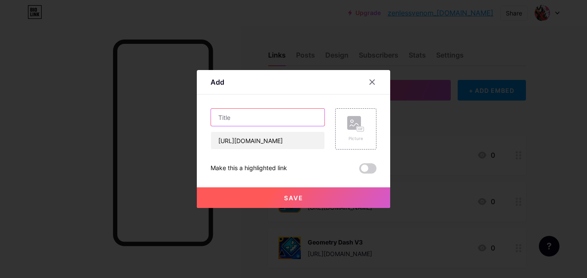
click at [274, 117] on input "text" at bounding box center [267, 117] width 113 height 17
type input "Geometry Dash V4"
click at [360, 116] on icon at bounding box center [355, 124] width 17 height 16
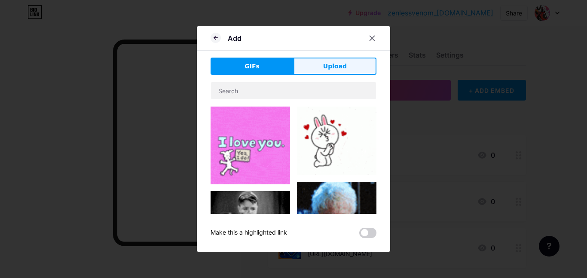
click at [340, 73] on button "Upload" at bounding box center [334, 66] width 83 height 17
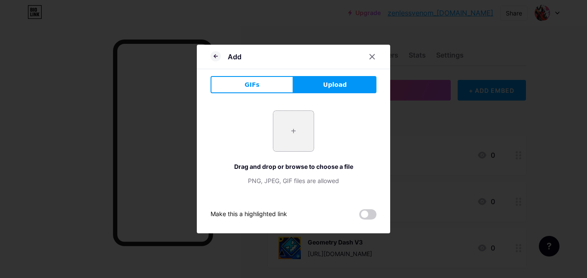
click at [289, 134] on input "file" at bounding box center [293, 131] width 40 height 40
type input "C:\fakepath\download (2).jpeg"
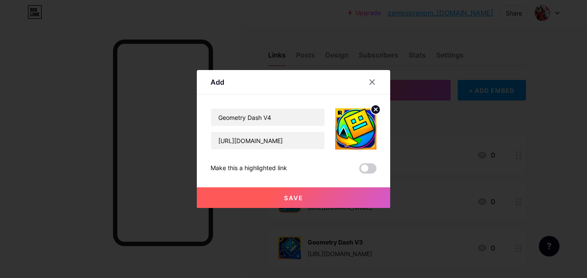
click at [310, 200] on button "Save" at bounding box center [293, 197] width 193 height 21
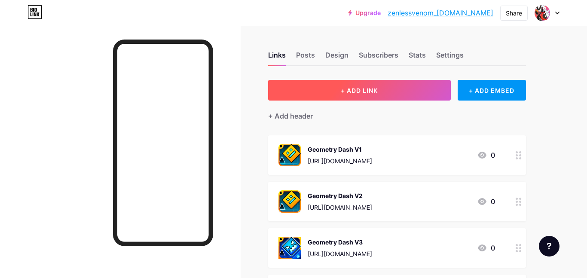
click at [363, 89] on span "+ ADD LINK" at bounding box center [359, 90] width 37 height 7
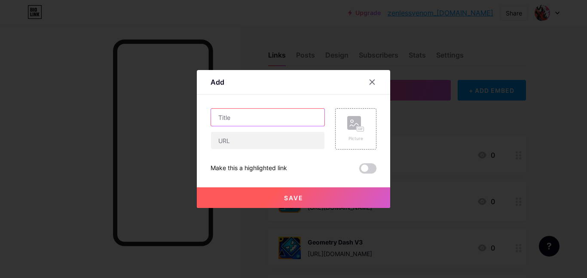
click at [271, 121] on input "text" at bounding box center [267, 117] width 113 height 17
type input "Geometry Dash V5"
click at [338, 137] on div "Picture" at bounding box center [355, 128] width 41 height 41
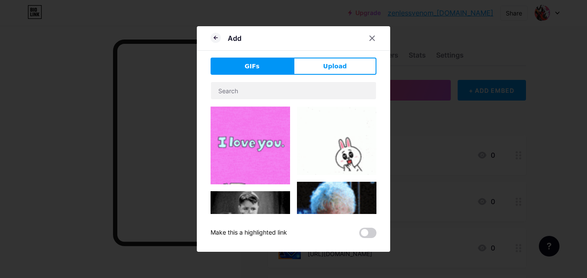
click at [330, 79] on div "GIFs Upload Content YouTube Play YouTube video without leaving your page. ADD V…" at bounding box center [293, 148] width 166 height 180
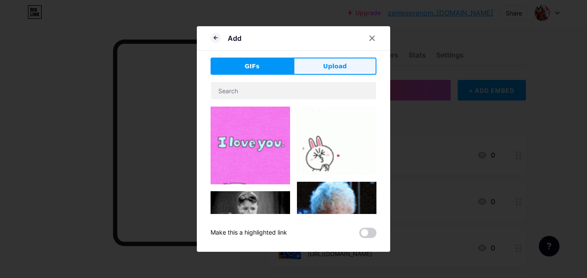
click at [322, 68] on button "Upload" at bounding box center [334, 66] width 83 height 17
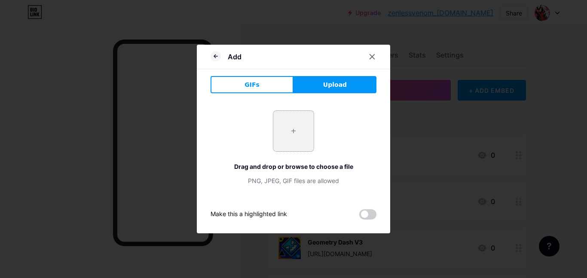
click at [303, 144] on input "file" at bounding box center [293, 131] width 40 height 40
type input "C:\fakepath\unnamed.png"
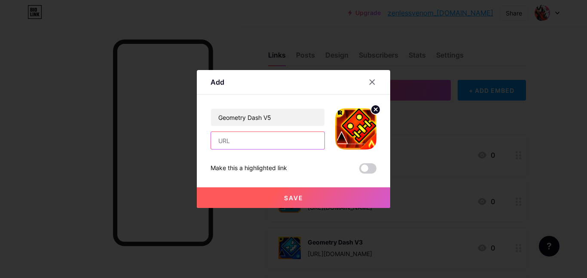
click at [278, 143] on input "text" at bounding box center [267, 140] width 113 height 17
paste input "[URL][DOMAIN_NAME]"
type input "[URL][DOMAIN_NAME]"
click at [327, 194] on button "Save" at bounding box center [293, 197] width 193 height 21
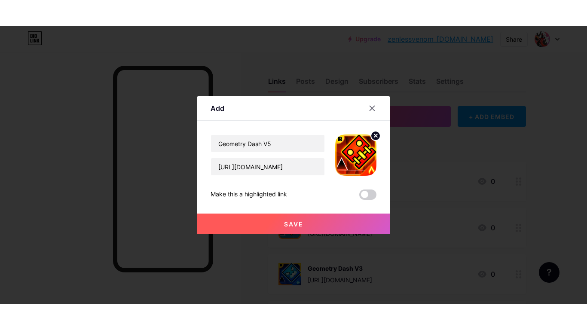
scroll to position [0, 0]
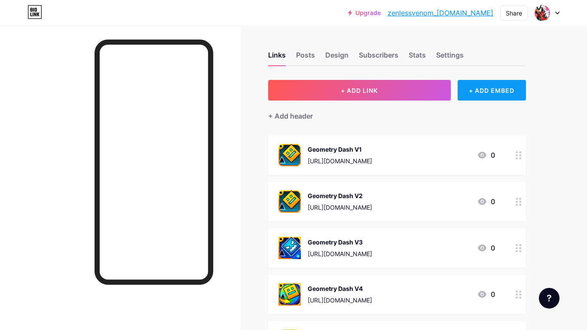
click at [470, 88] on div "+ ADD EMBED" at bounding box center [491, 90] width 68 height 21
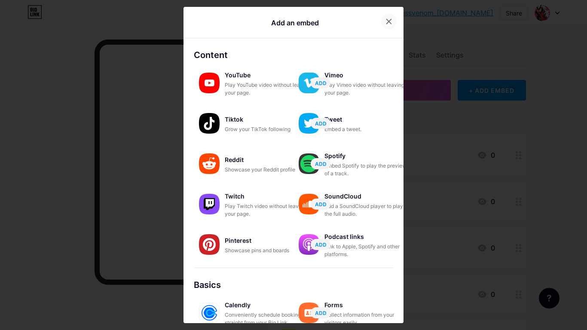
click at [389, 17] on div at bounding box center [388, 21] width 15 height 15
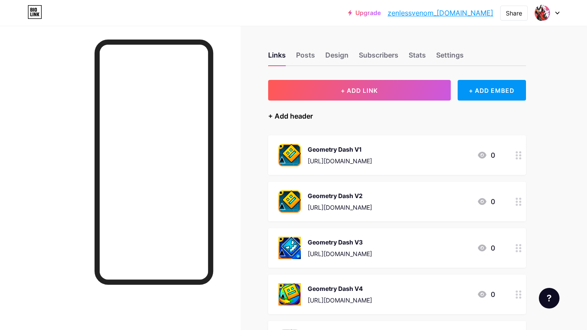
click at [287, 118] on div "+ Add header" at bounding box center [290, 116] width 45 height 10
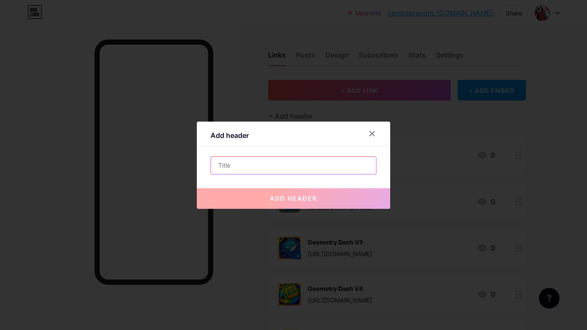
click at [280, 159] on input "text" at bounding box center [293, 165] width 165 height 17
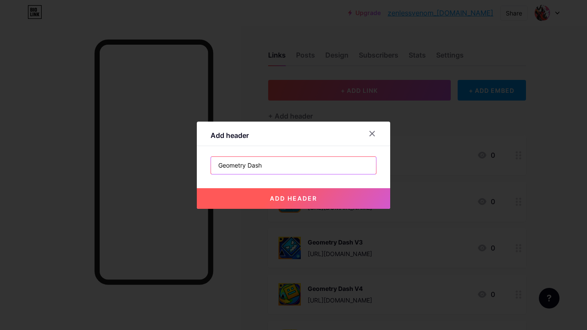
type input "Geometry Dash"
click at [299, 205] on button "add header" at bounding box center [293, 198] width 193 height 21
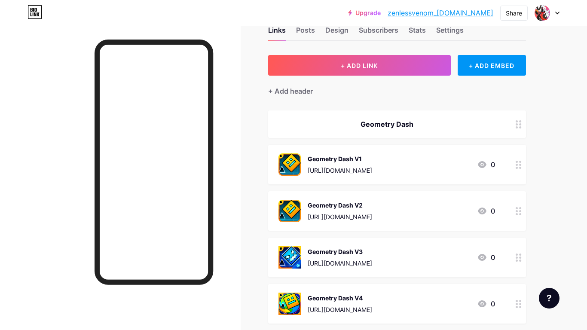
scroll to position [17, 0]
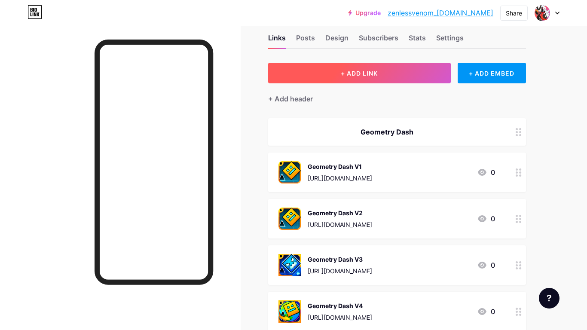
click at [369, 82] on button "+ ADD LINK" at bounding box center [359, 73] width 183 height 21
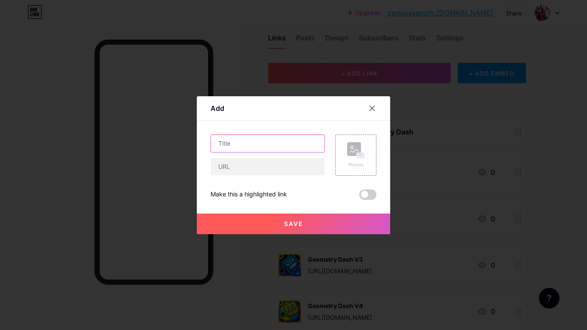
click at [267, 137] on input "text" at bounding box center [267, 143] width 113 height 17
click at [368, 111] on div at bounding box center [371, 107] width 15 height 15
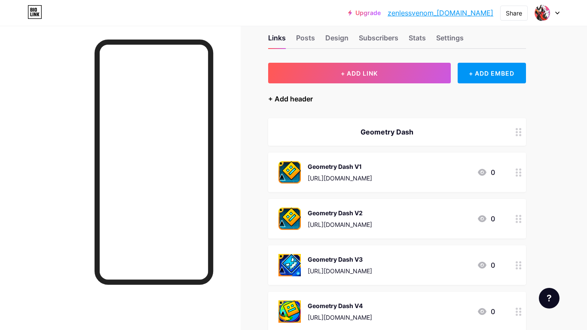
click at [281, 94] on div "+ Add header" at bounding box center [290, 99] width 45 height 10
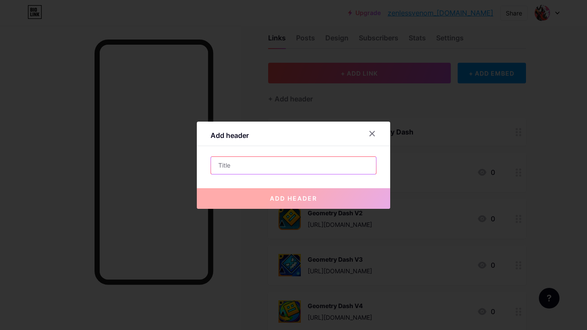
click at [244, 162] on input "text" at bounding box center [293, 165] width 165 height 17
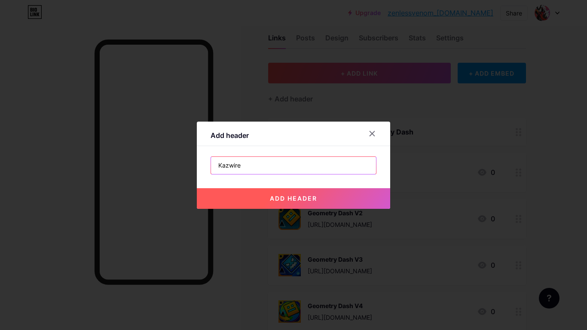
type input "Kazwire"
click at [264, 198] on button "add header" at bounding box center [293, 198] width 193 height 21
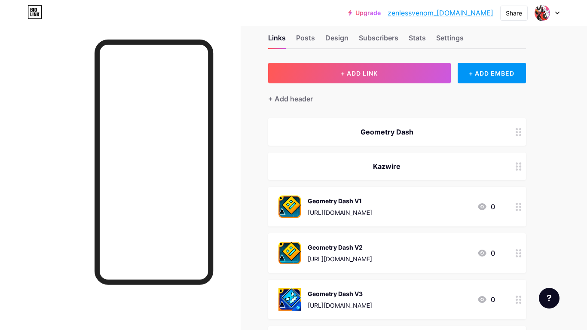
click at [520, 171] on div at bounding box center [518, 165] width 15 height 27
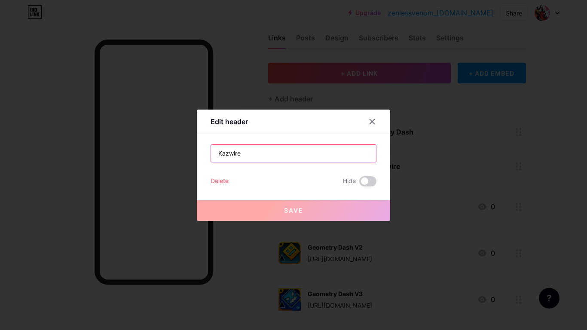
click at [283, 152] on input "Kazwire" at bounding box center [293, 153] width 165 height 17
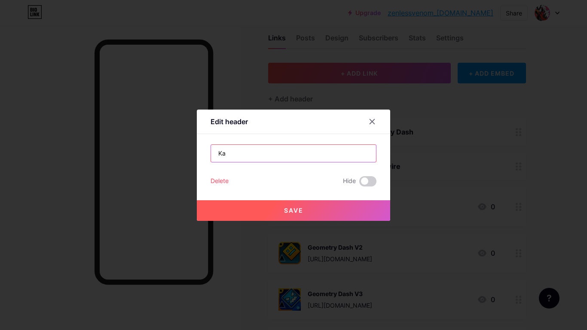
type input "K"
type input "Blocked Games"
click at [299, 207] on span "Save" at bounding box center [293, 210] width 19 height 7
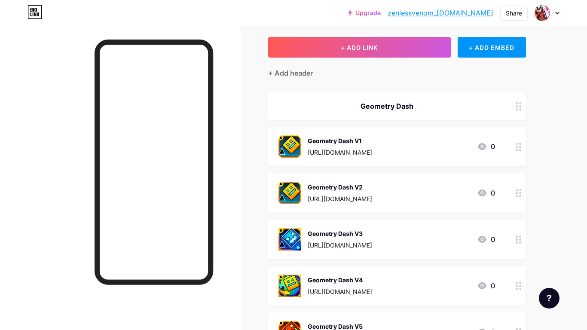
scroll to position [0, 0]
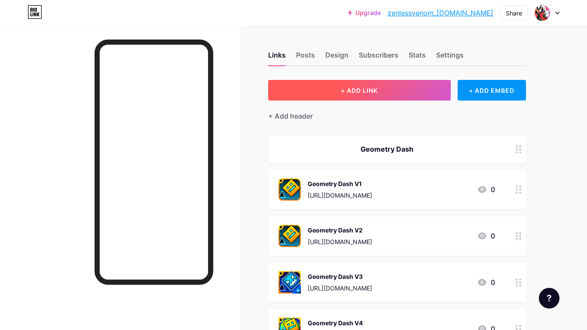
click at [365, 89] on span "+ ADD LINK" at bounding box center [359, 90] width 37 height 7
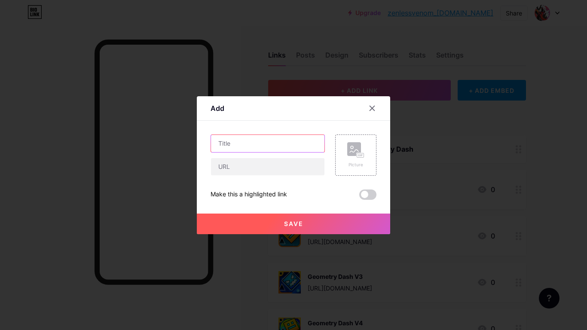
click at [292, 149] on input "text" at bounding box center [267, 143] width 113 height 17
type input "Kazwire"
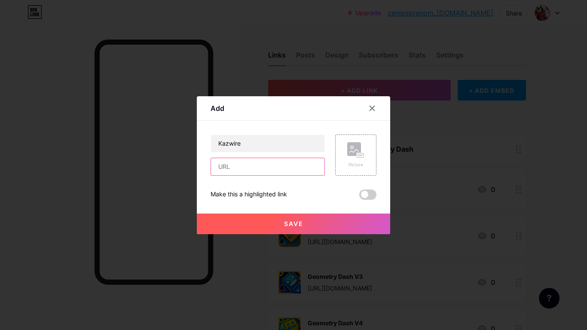
click at [242, 173] on input "text" at bounding box center [267, 166] width 113 height 17
paste input "[URL][DOMAIN_NAME]"
type input "[URL][DOMAIN_NAME]"
click at [343, 164] on div "Picture" at bounding box center [355, 154] width 41 height 41
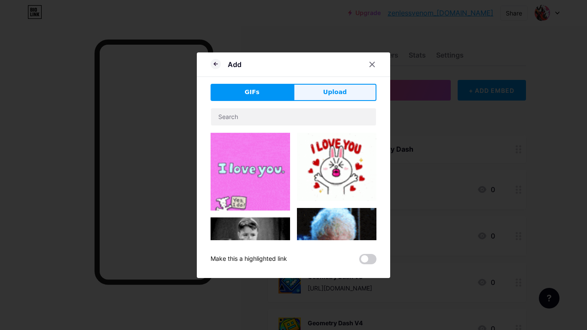
click at [324, 96] on button "Upload" at bounding box center [334, 92] width 83 height 17
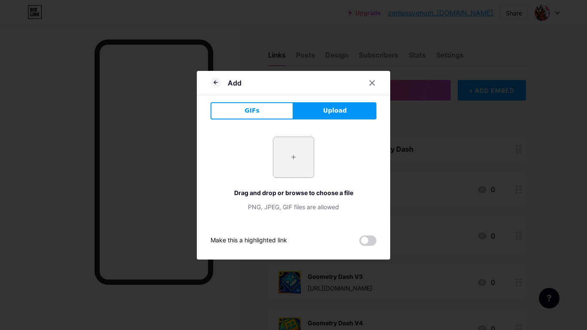
click at [294, 163] on input "file" at bounding box center [293, 157] width 40 height 40
type input "C:\fakepath\download.jpeg"
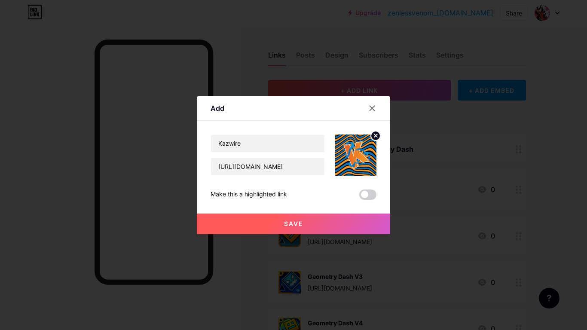
click at [324, 221] on button "Save" at bounding box center [293, 223] width 193 height 21
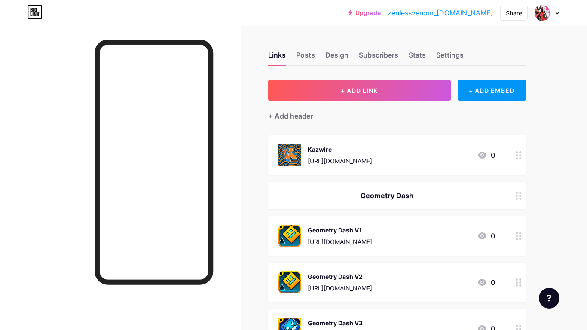
drag, startPoint x: 510, startPoint y: 146, endPoint x: 522, endPoint y: 201, distance: 56.3
click at [522, 201] on span "Kazwire [URL][DOMAIN_NAME] 0 Geometry Dash Geometry Dash V1 [URL][DOMAIN_NAME] …" at bounding box center [397, 305] width 258 height 340
click at [560, 139] on div "Links Posts Design Subscribers Stats Settings + ADD LINK + ADD EMBED + Add head…" at bounding box center [281, 313] width 562 height 575
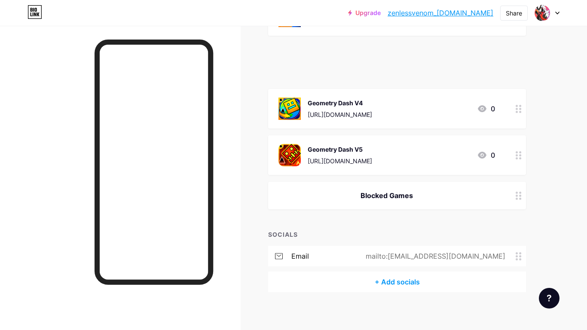
scroll to position [271, 0]
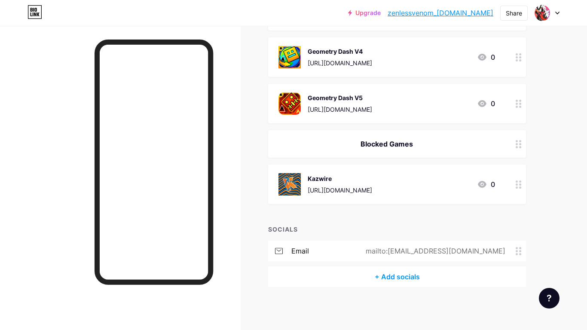
click at [568, 128] on div "Upgrade zenlessvenom_ga... zenlessvenom_[DOMAIN_NAME] Share Switch accounts Zen…" at bounding box center [293, 29] width 587 height 601
click at [586, 165] on html "Upgrade zenlessvenom_ga... zenlessvenom_[DOMAIN_NAME] Share Switch accounts Zen…" at bounding box center [293, 29] width 587 height 601
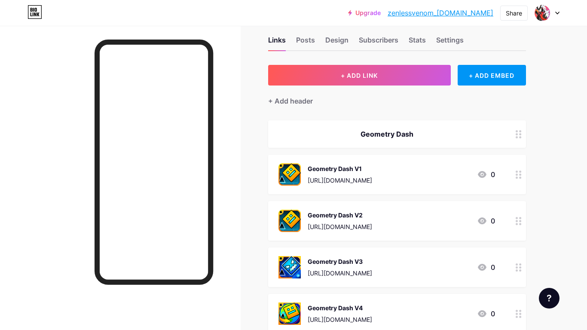
scroll to position [0, 0]
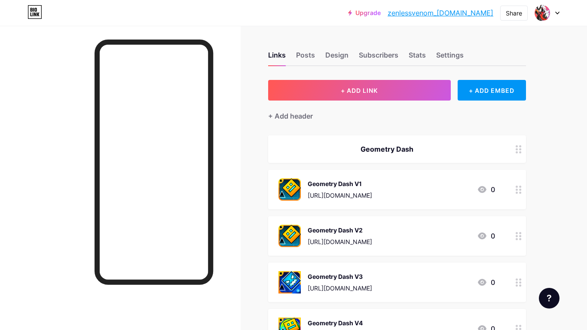
click at [438, 9] on link "zenlessvenom_[DOMAIN_NAME]" at bounding box center [440, 13] width 106 height 10
